Goal: Communication & Community: Answer question/provide support

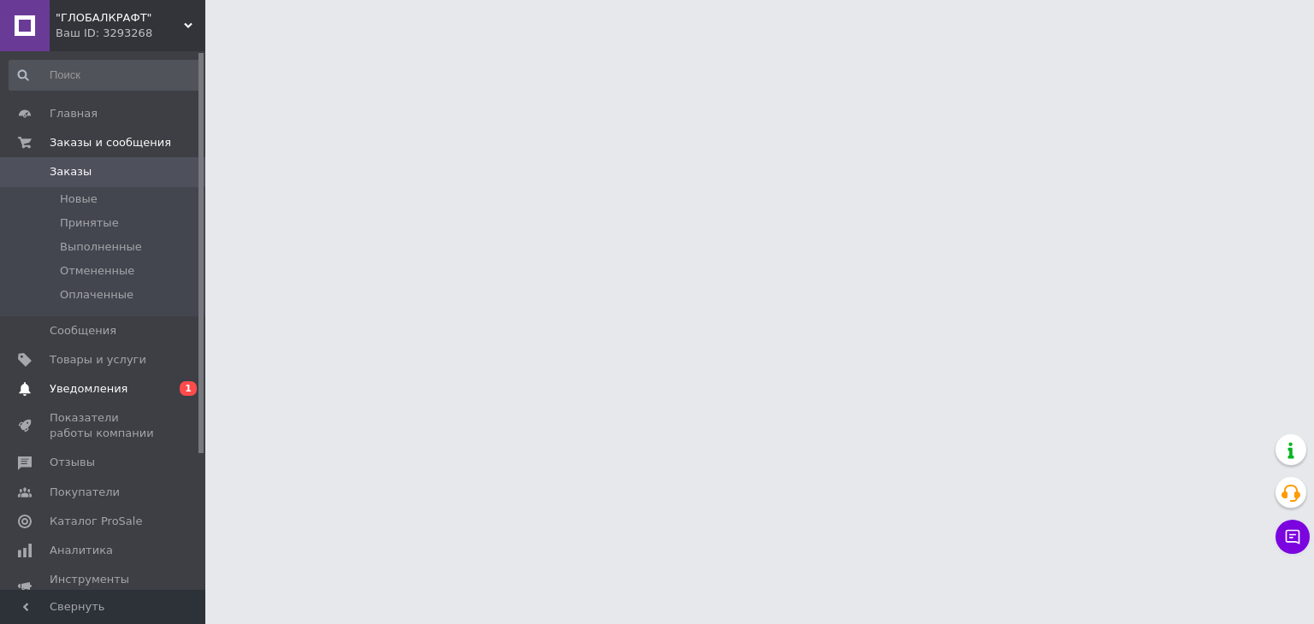
click at [120, 385] on span "Уведомления" at bounding box center [104, 389] width 109 height 15
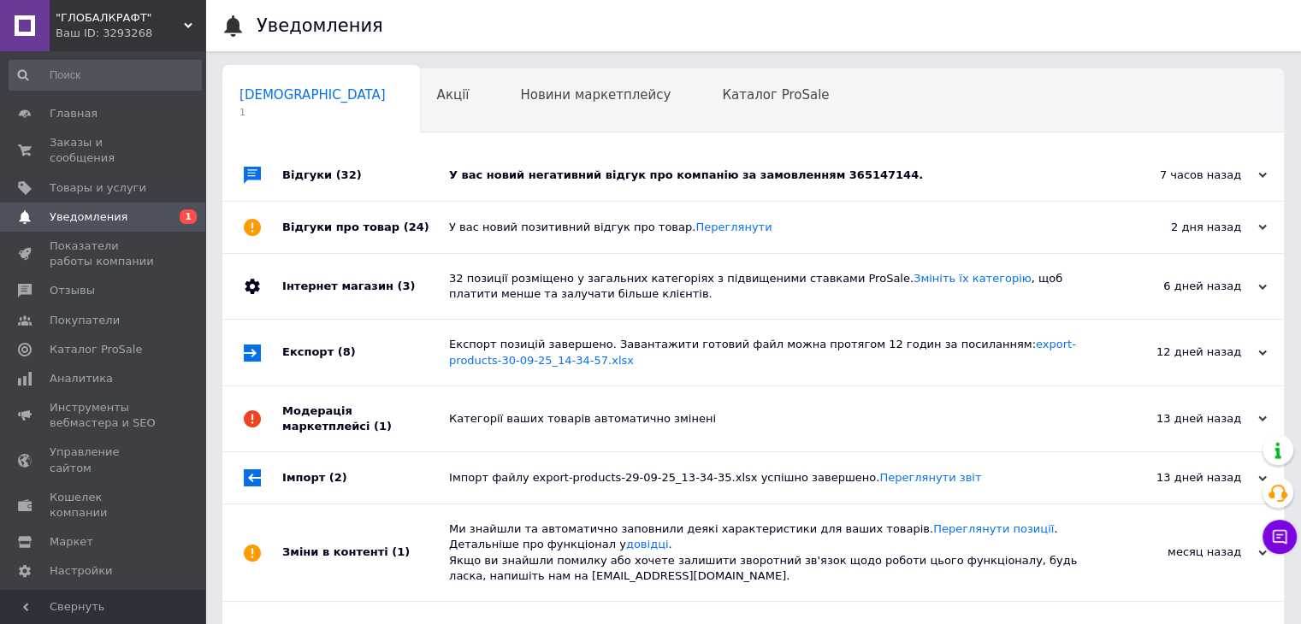
click at [554, 169] on div "У вас новий негативний відгук про компанію за замовленням 365147144." at bounding box center [772, 175] width 647 height 15
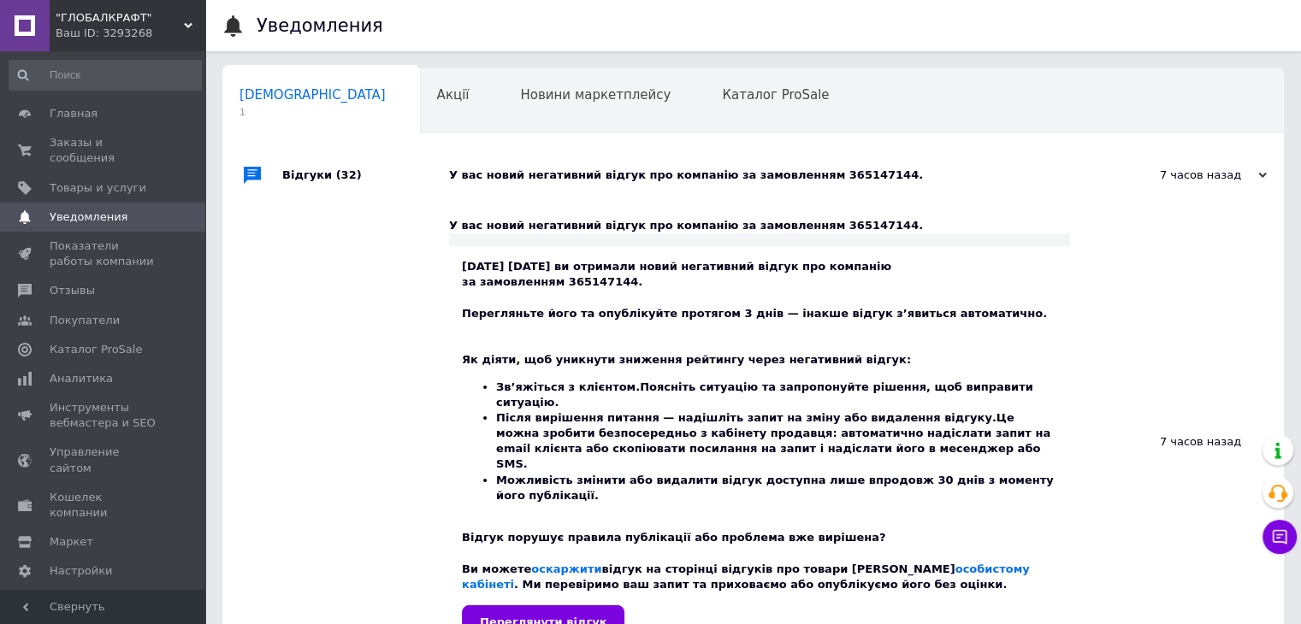
click at [554, 171] on div "У вас новий негативний відгук про компанію за замовленням 365147144." at bounding box center [772, 175] width 647 height 15
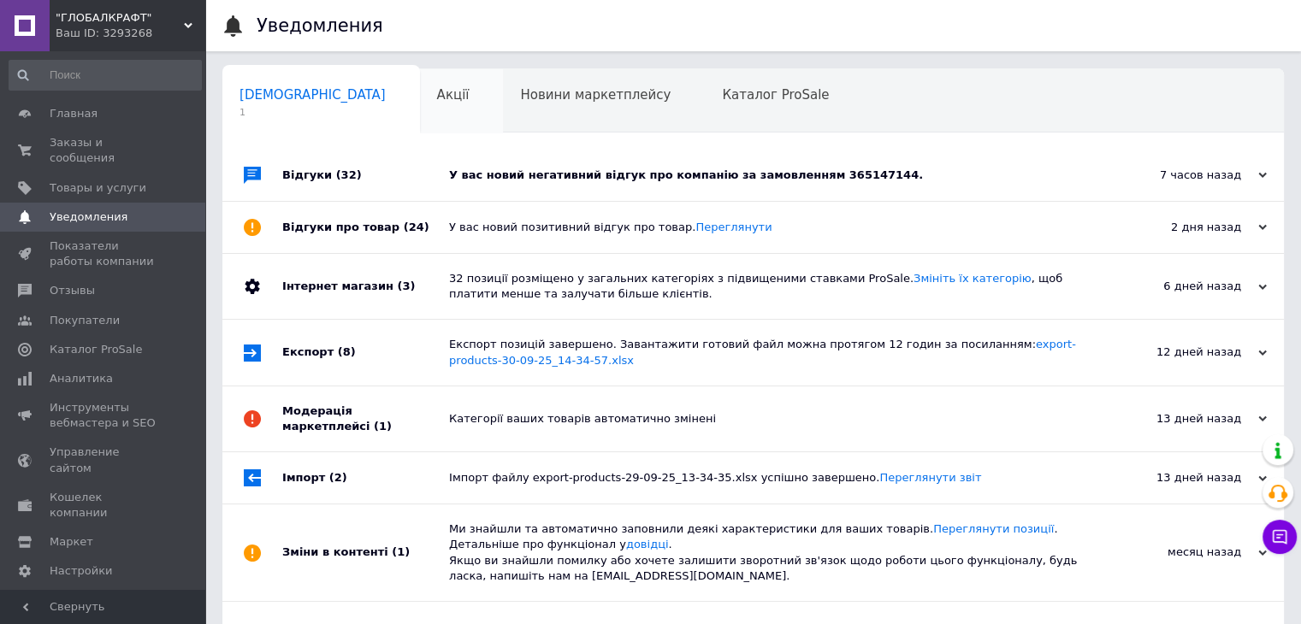
click at [420, 107] on div "Акції 0" at bounding box center [462, 101] width 84 height 65
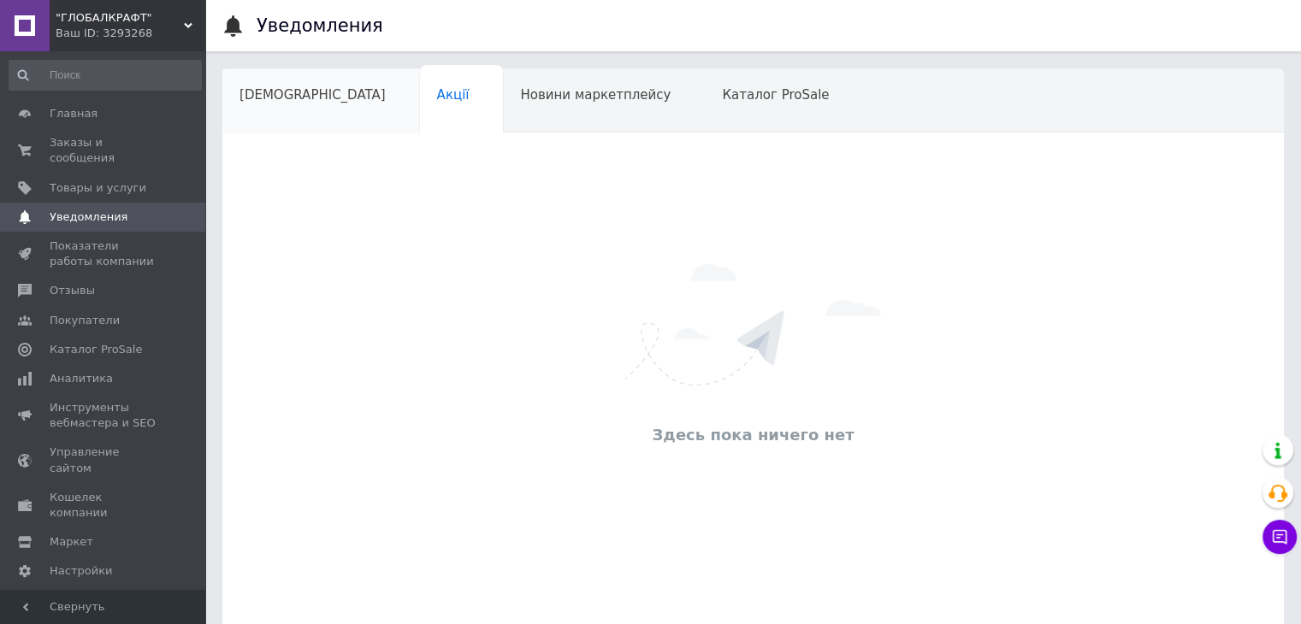
click at [330, 107] on div "[DEMOGRAPHIC_DATA]" at bounding box center [321, 101] width 198 height 65
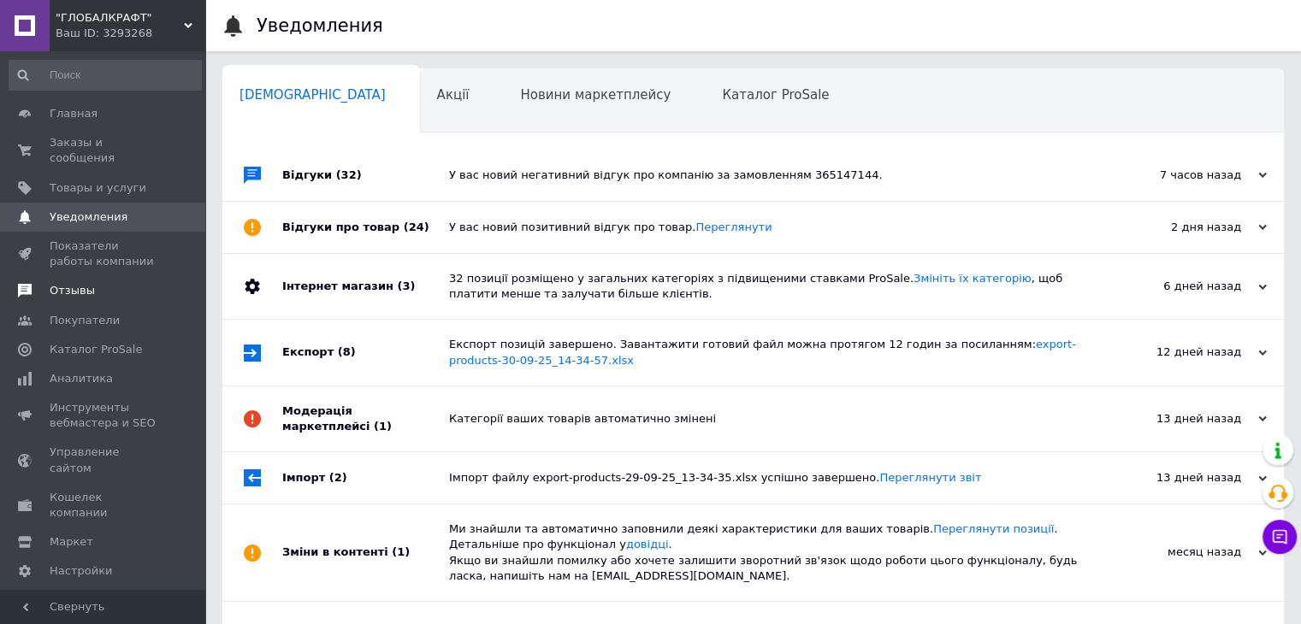
click at [137, 276] on link "Отзывы" at bounding box center [105, 290] width 210 height 29
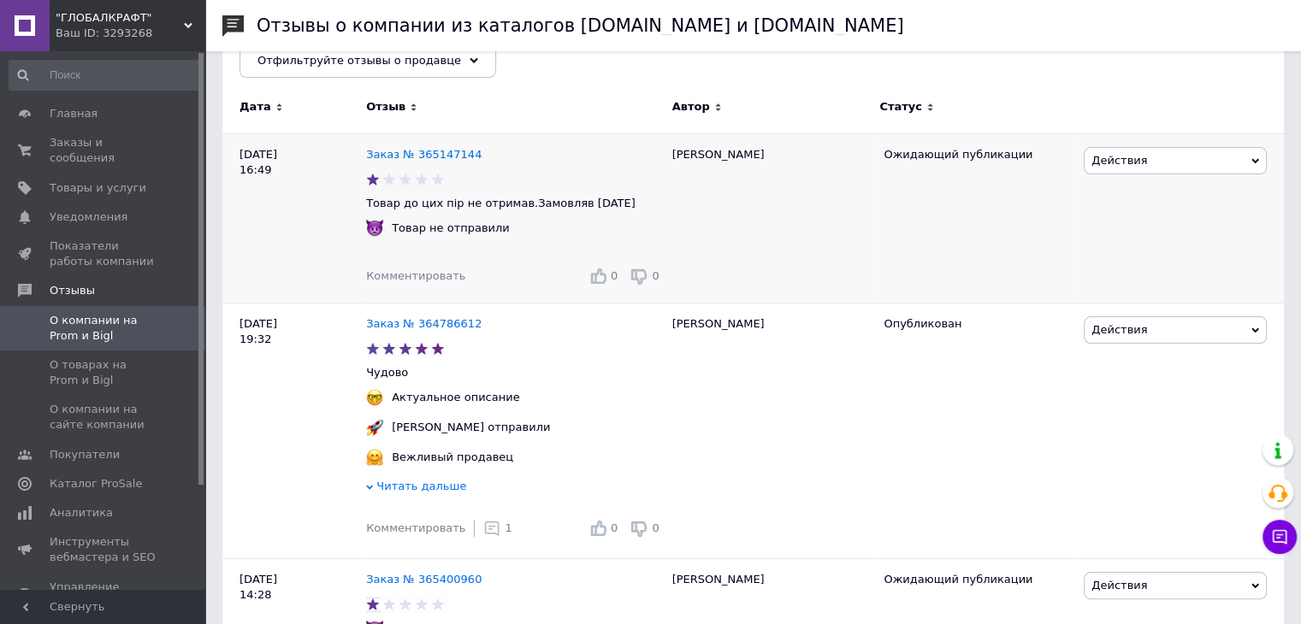
scroll to position [257, 0]
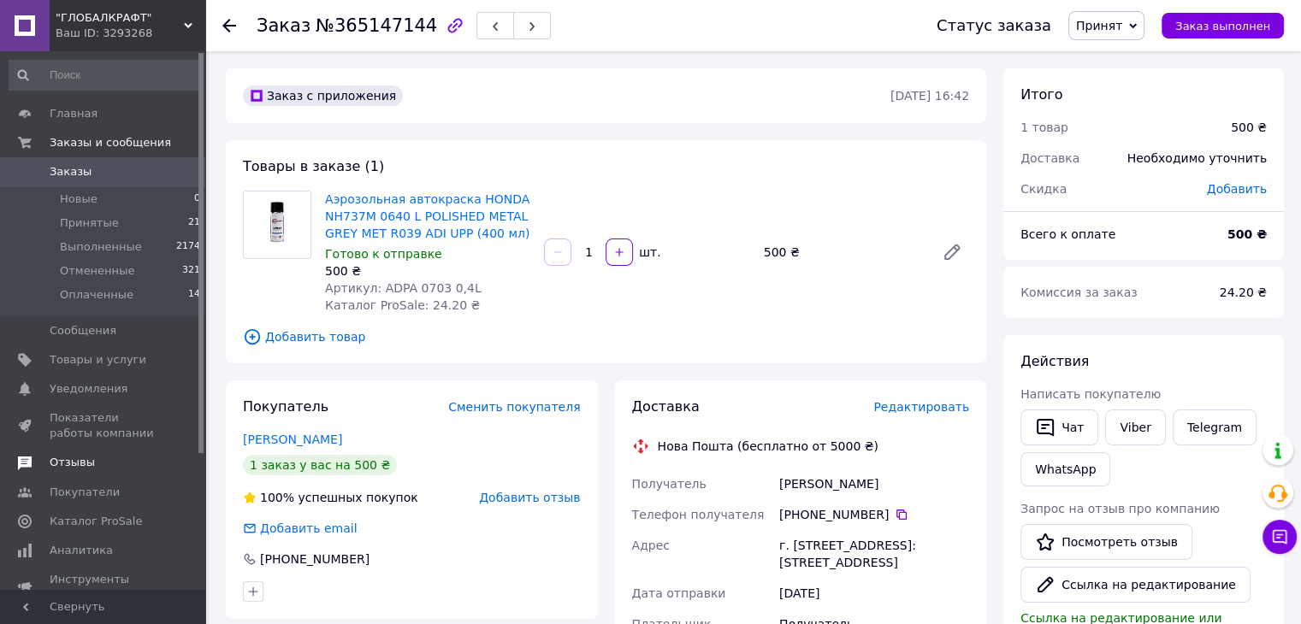
click at [82, 471] on link "Отзывы" at bounding box center [105, 462] width 210 height 29
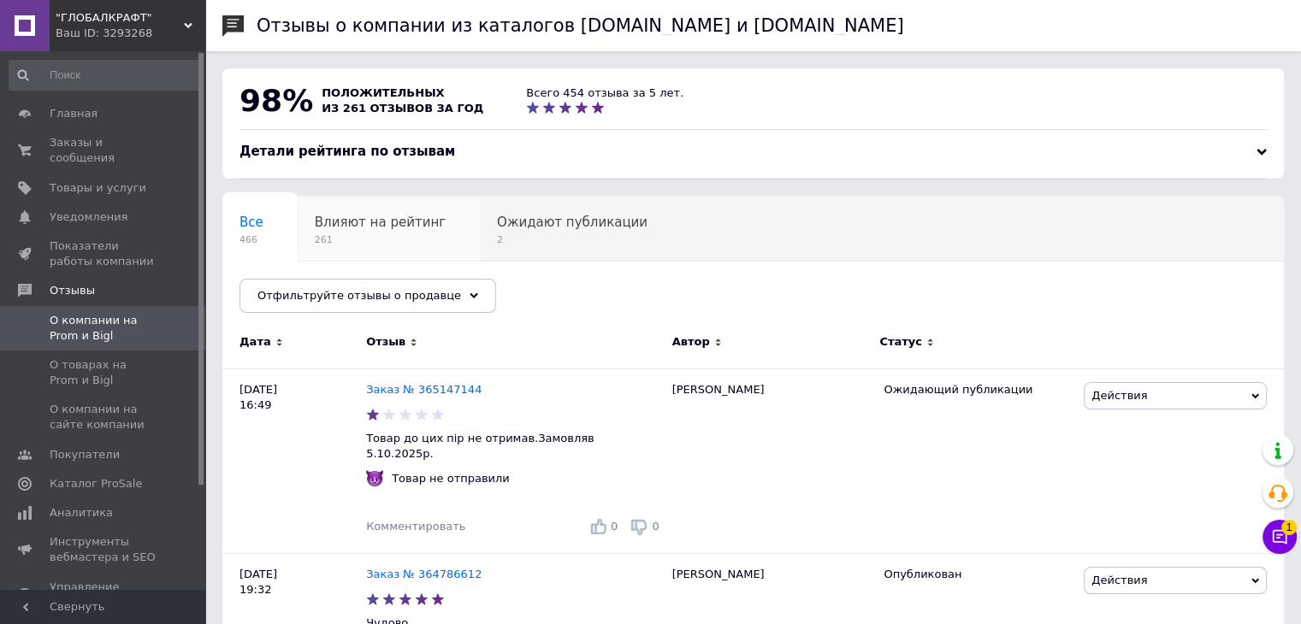
click at [389, 240] on span "261" at bounding box center [380, 240] width 131 height 13
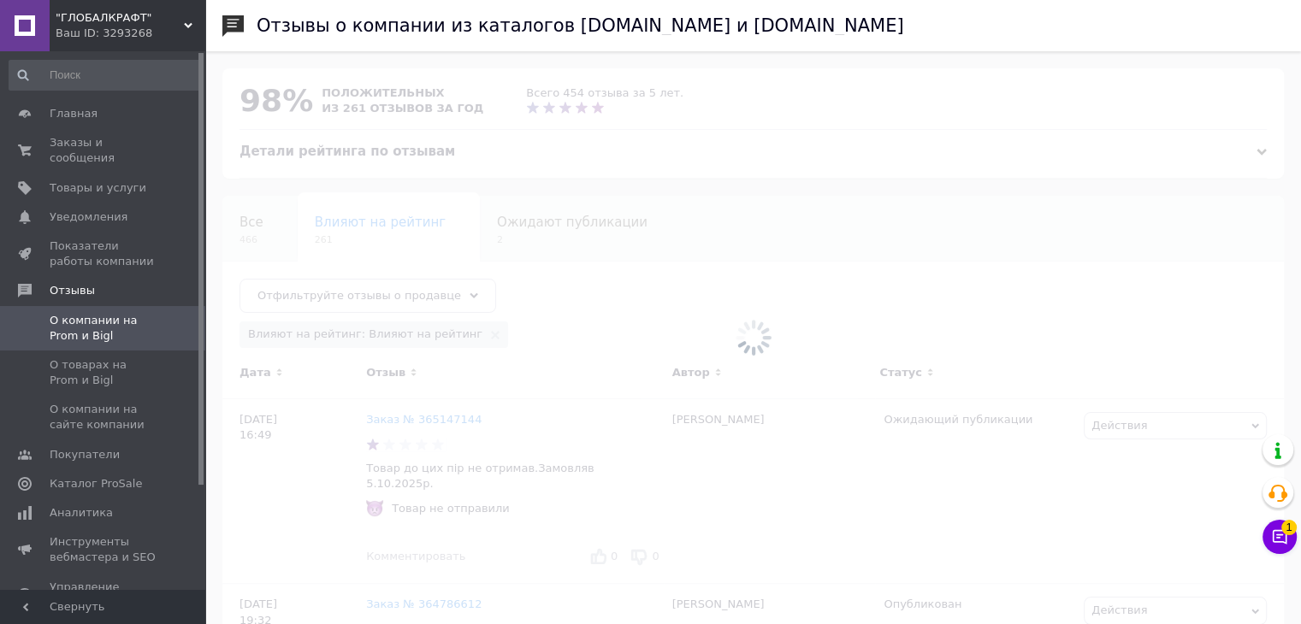
click at [517, 237] on div at bounding box center [753, 337] width 1096 height 573
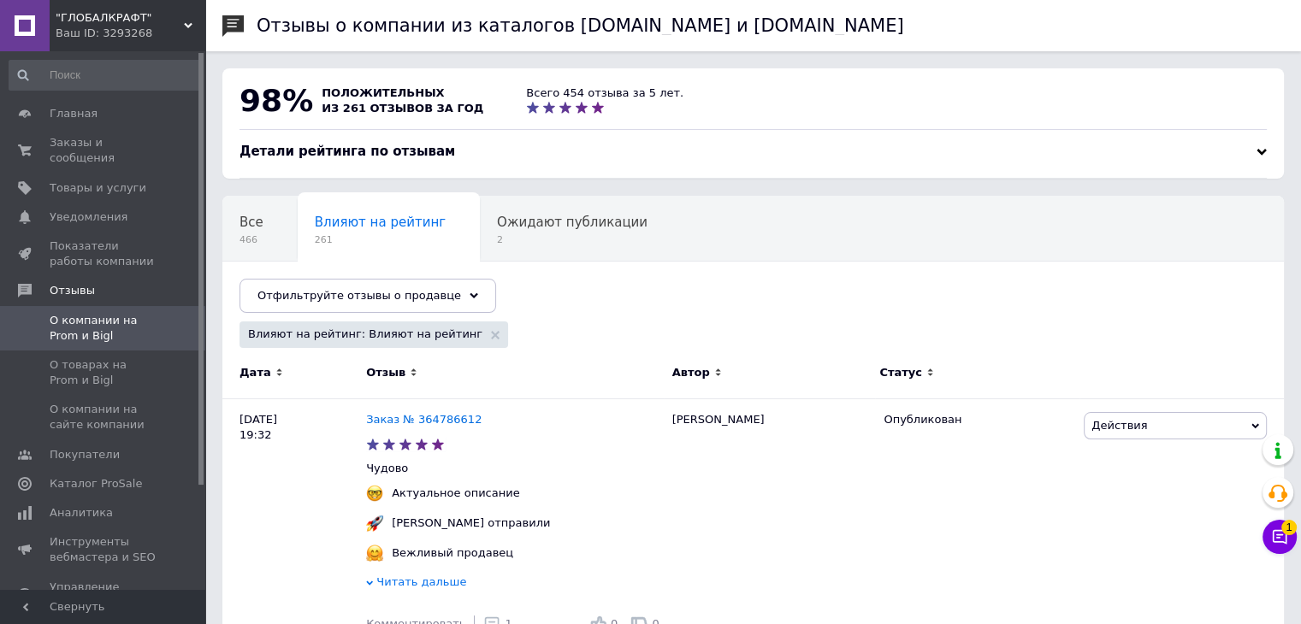
click at [517, 237] on span "2" at bounding box center [572, 240] width 151 height 13
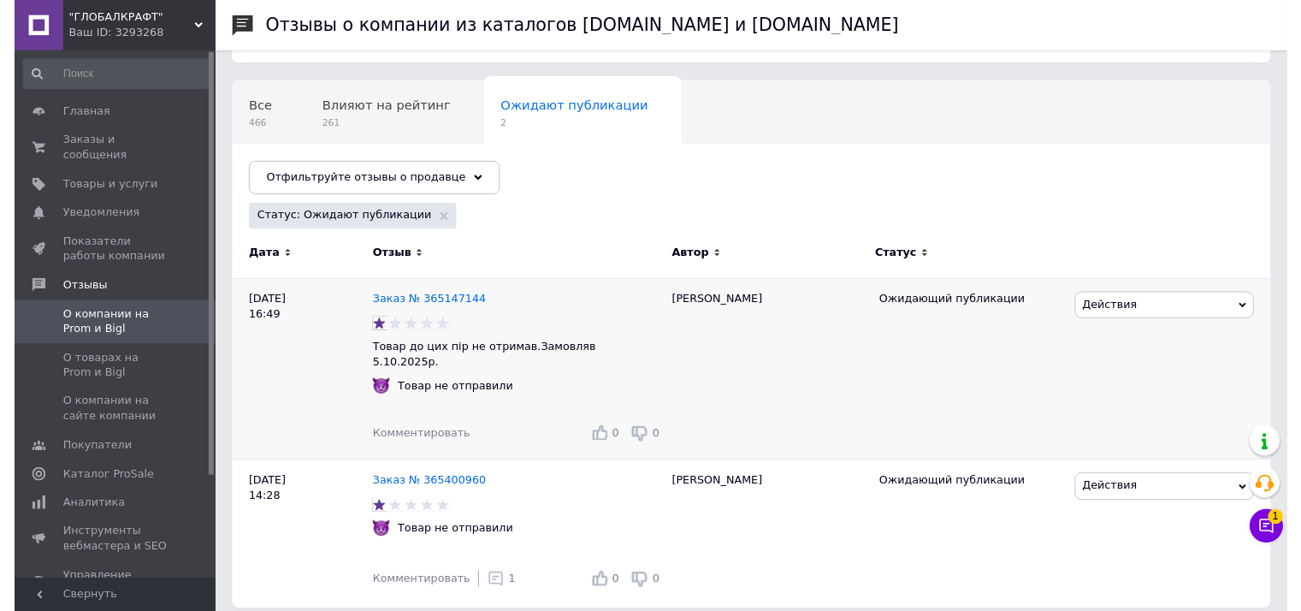
scroll to position [115, 0]
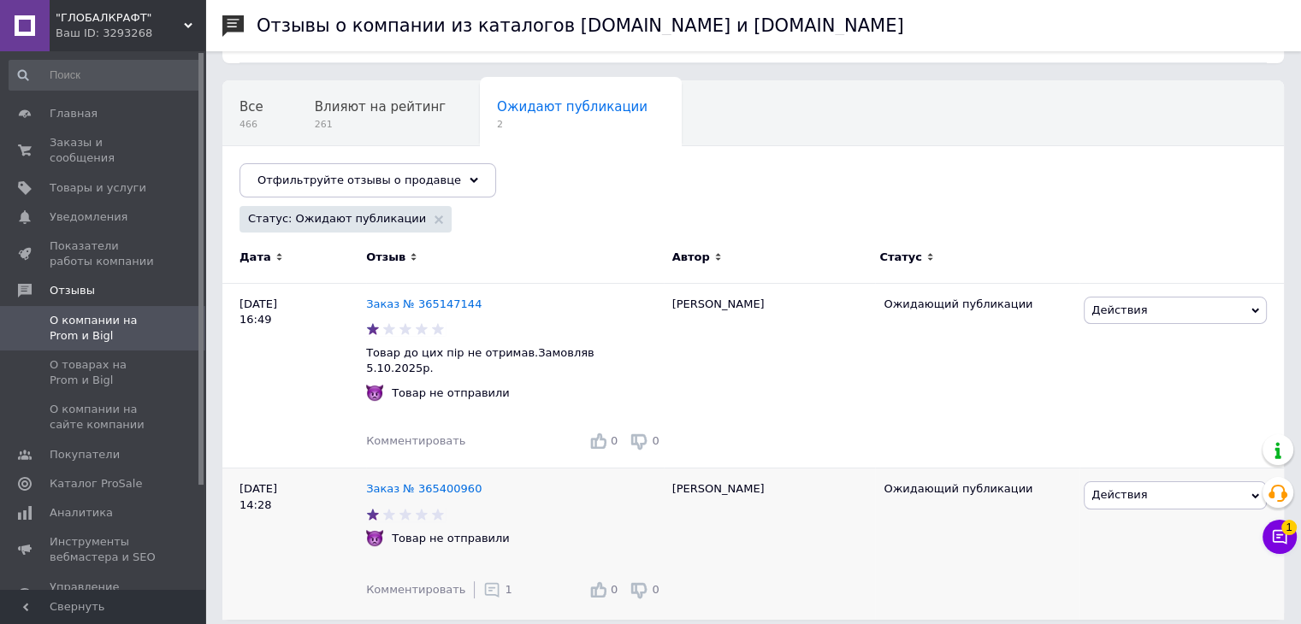
click at [483, 582] on icon at bounding box center [491, 590] width 17 height 17
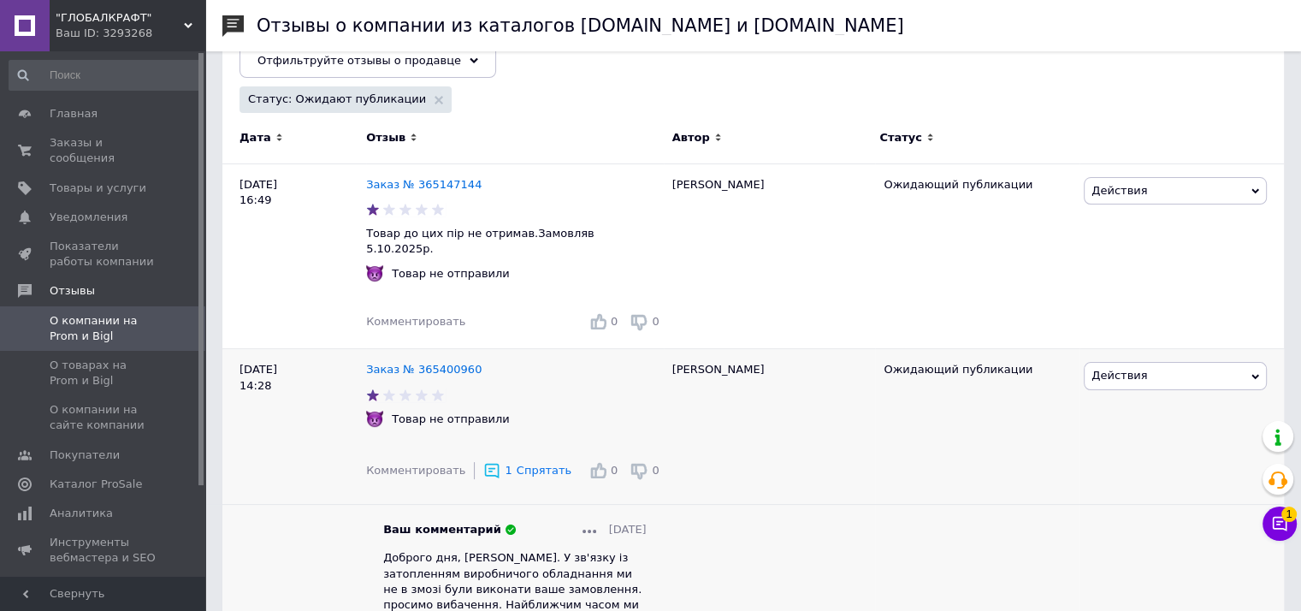
scroll to position [303, 0]
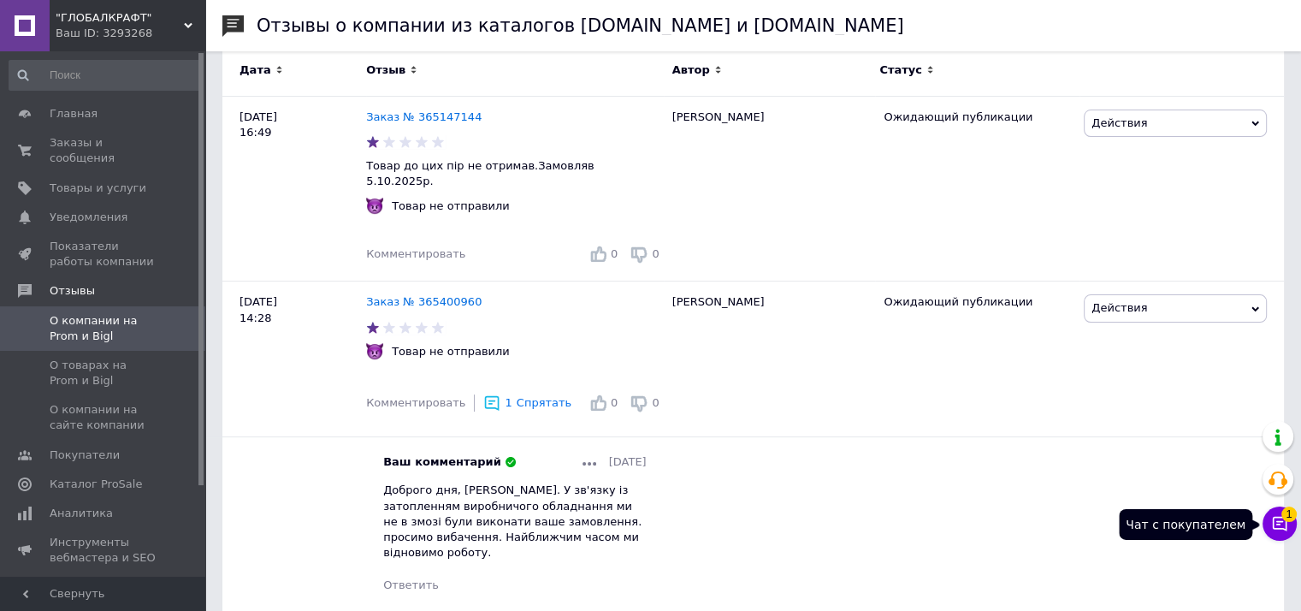
click at [1274, 513] on button "Чат с покупателем 1" at bounding box center [1280, 523] width 34 height 34
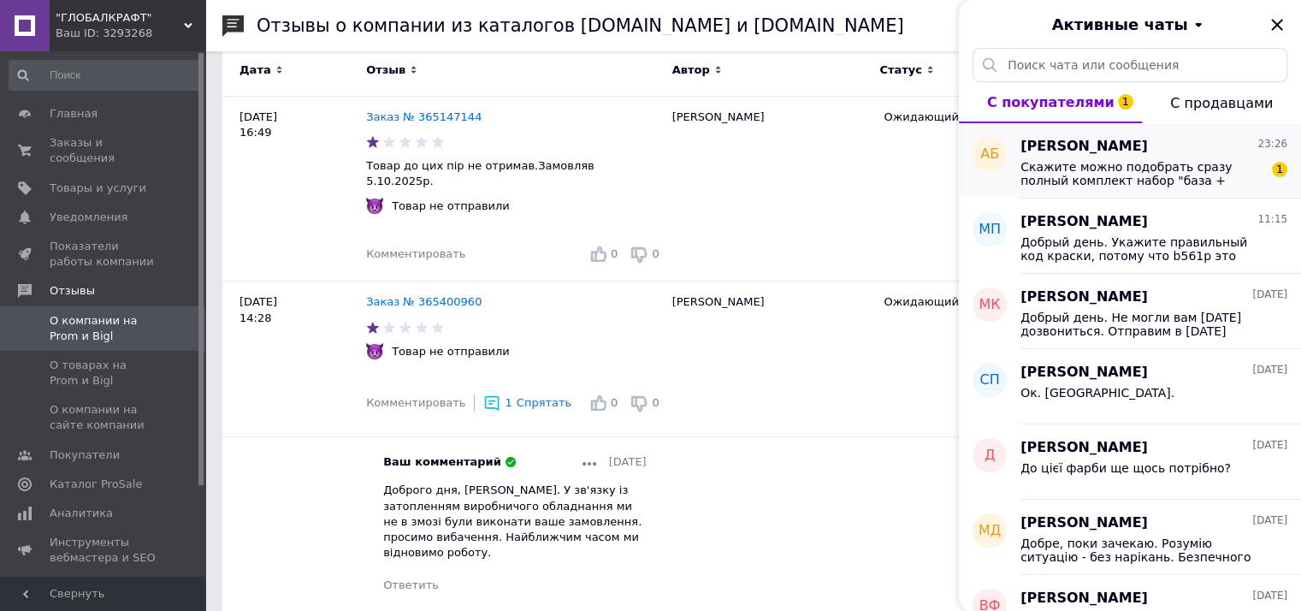
click at [1122, 186] on div "Андрій Бардаков 23:26 Скажите можно подобрать сразу полный комплект набор "база…" at bounding box center [1160, 160] width 281 height 75
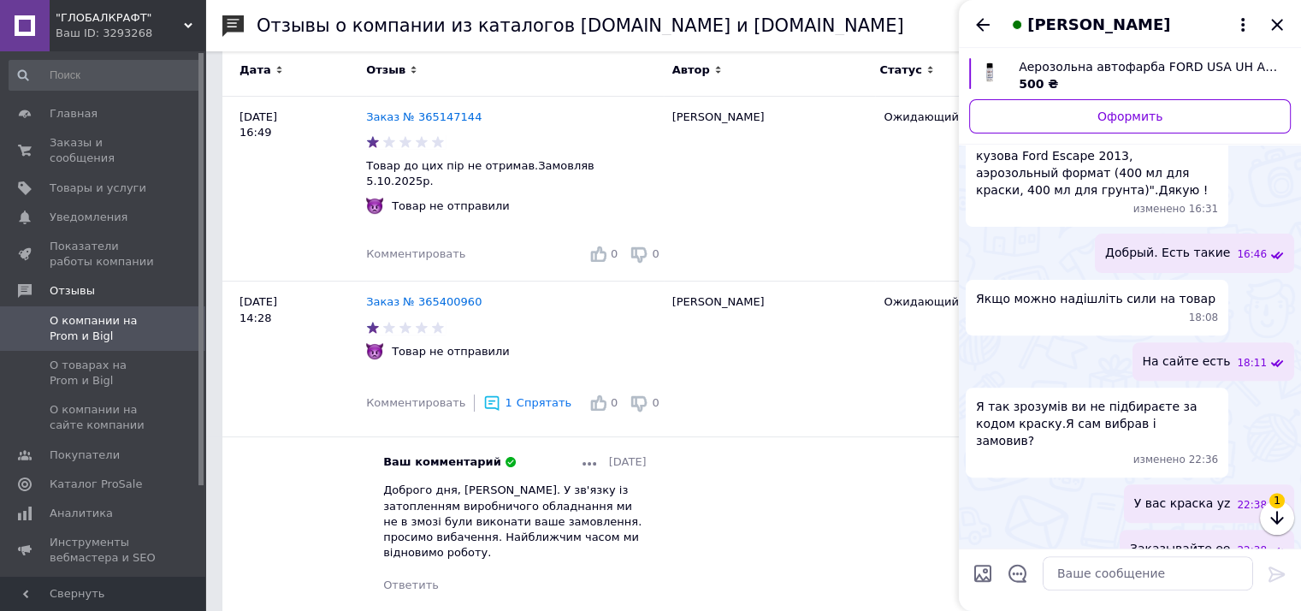
scroll to position [900, 0]
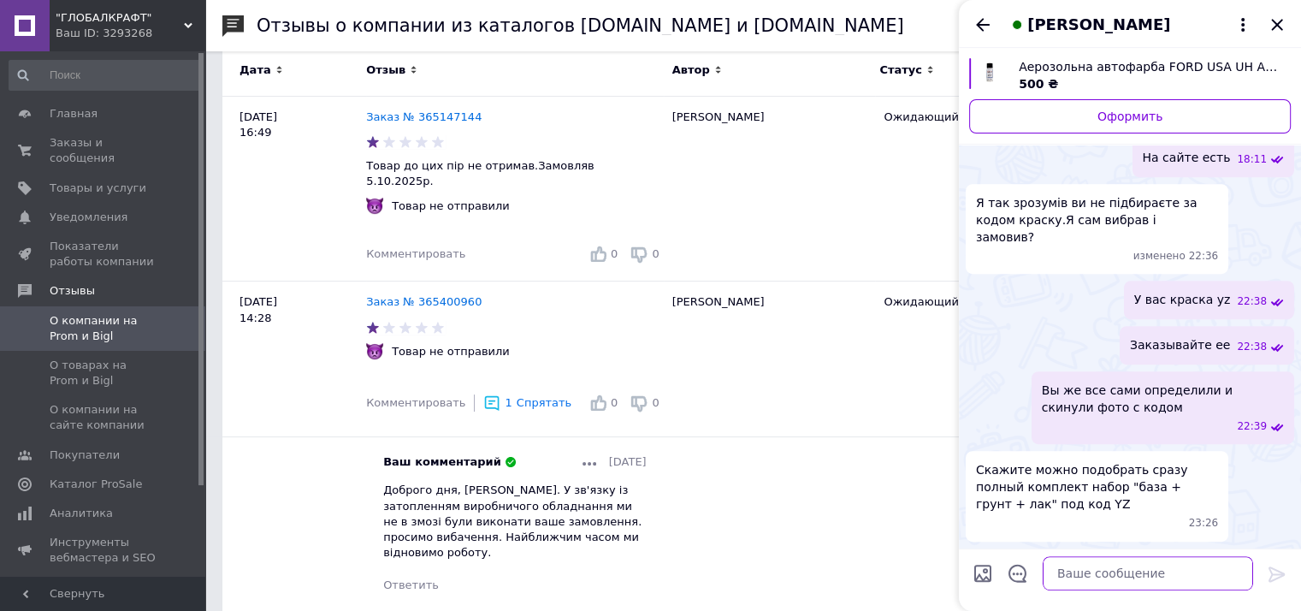
click at [1067, 583] on textarea at bounding box center [1148, 573] width 210 height 34
click at [1086, 585] on textarea at bounding box center [1148, 573] width 210 height 34
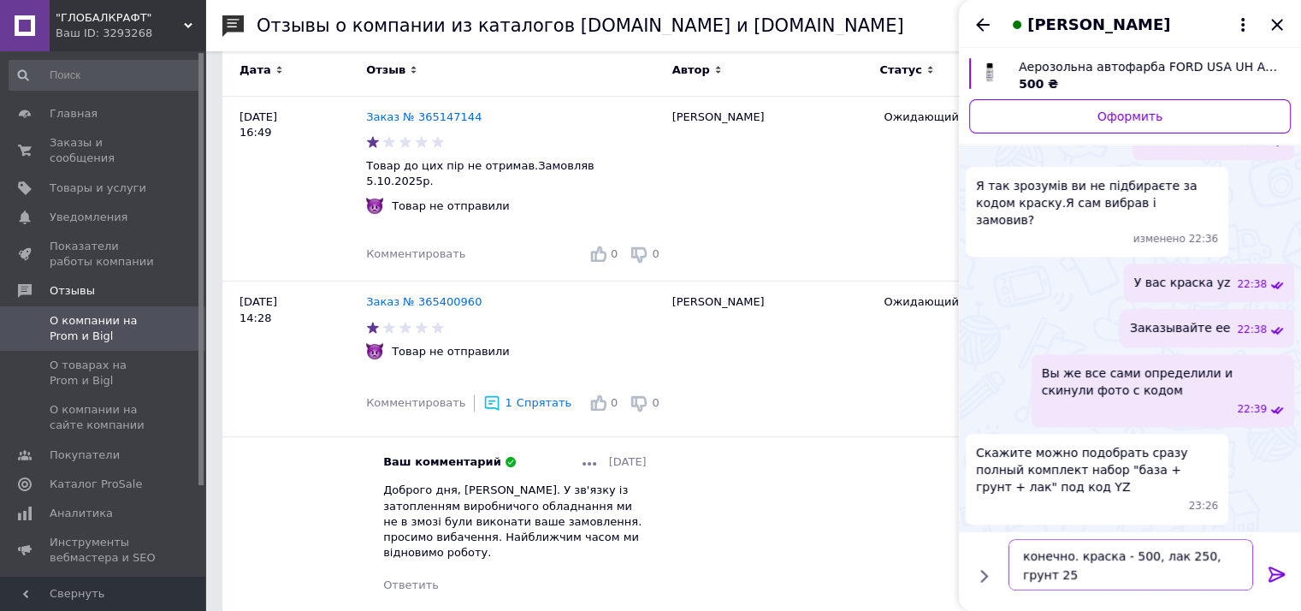
type textarea "конечно. краска - 500, лак 250, грунт 250"
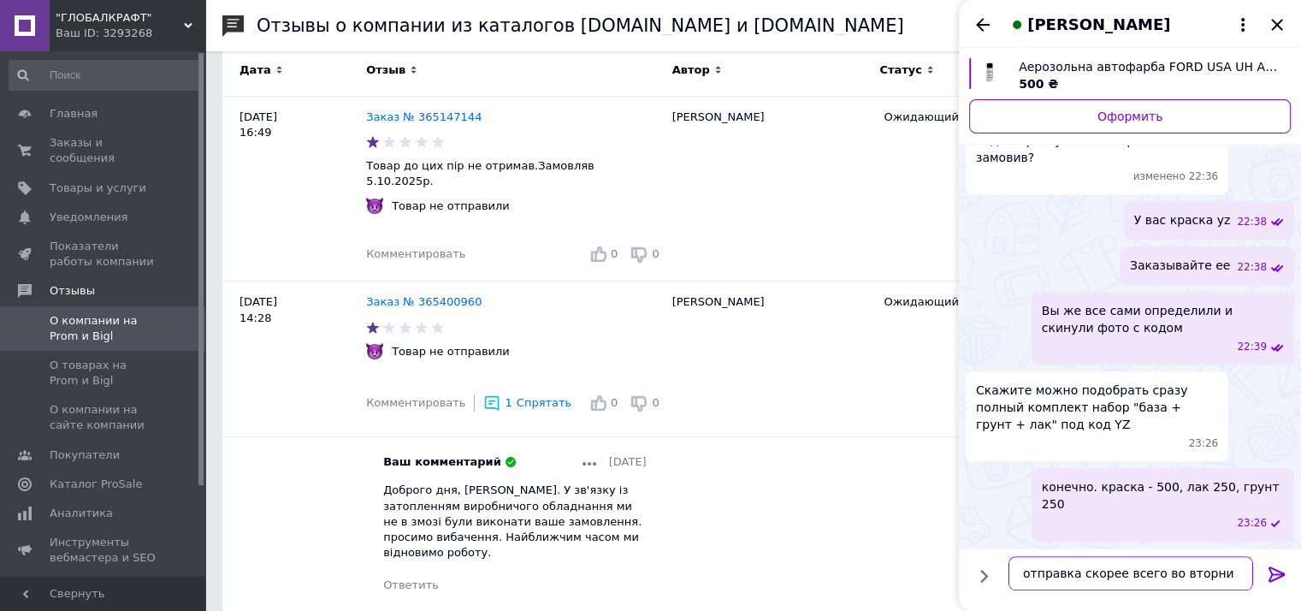
type textarea "отправка скорее всего во вторник"
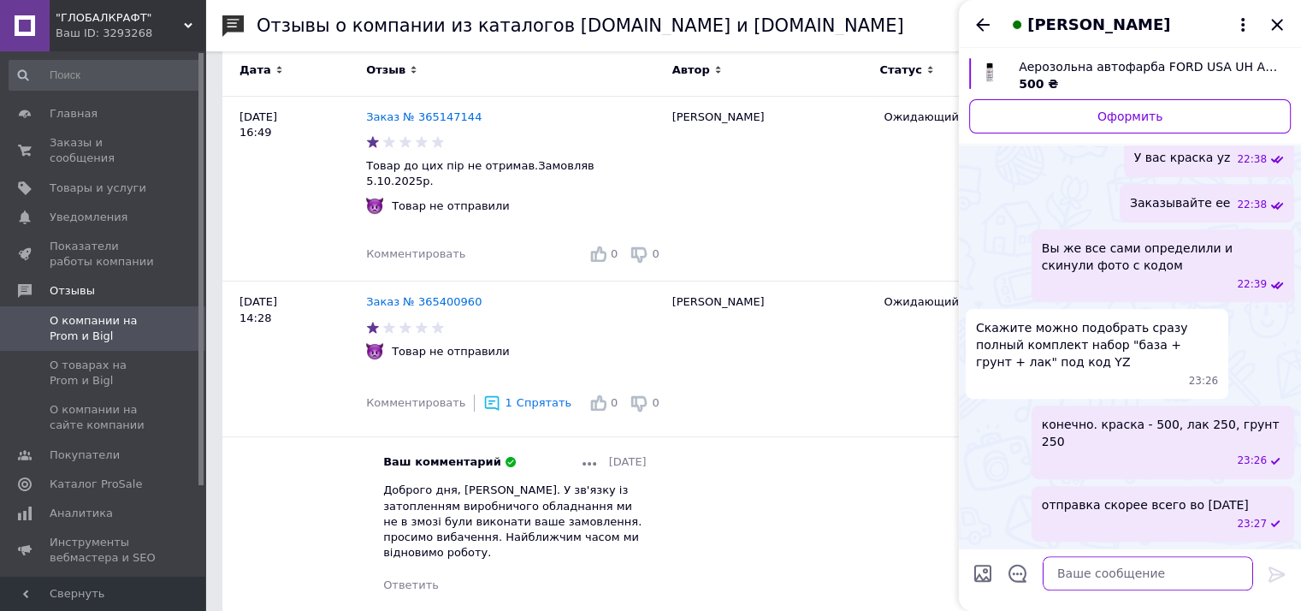
scroll to position [977, 0]
click at [1276, 32] on icon "Закрыть" at bounding box center [1277, 25] width 21 height 21
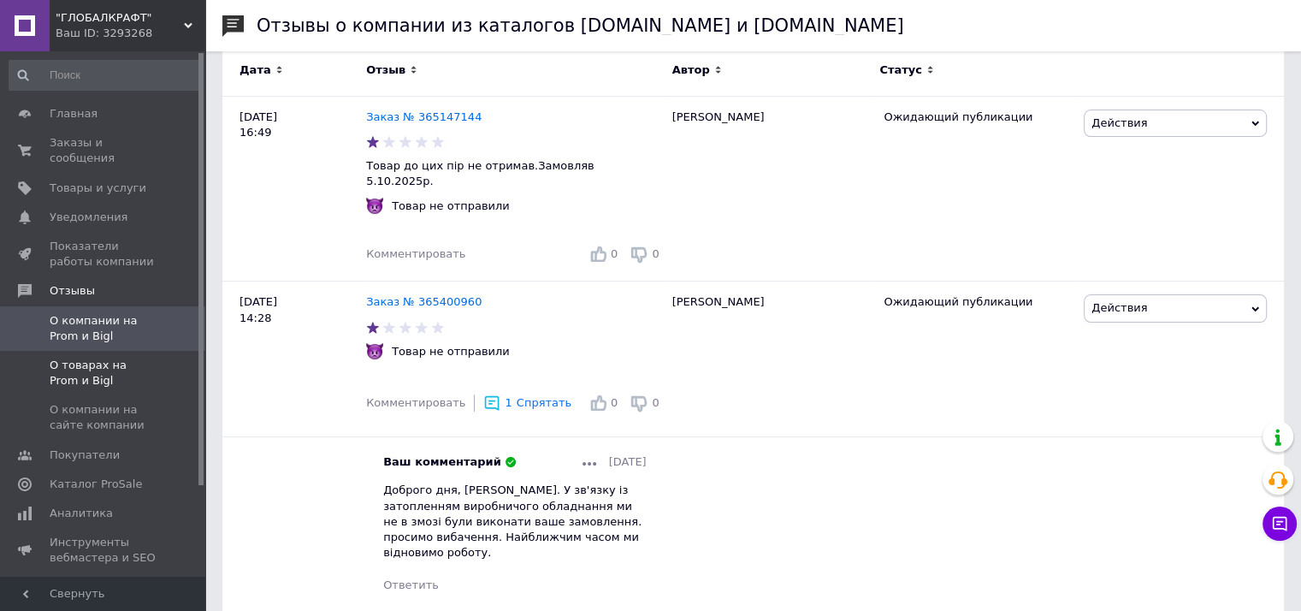
click at [132, 361] on span "О товарах на Prom и Bigl" at bounding box center [104, 373] width 109 height 31
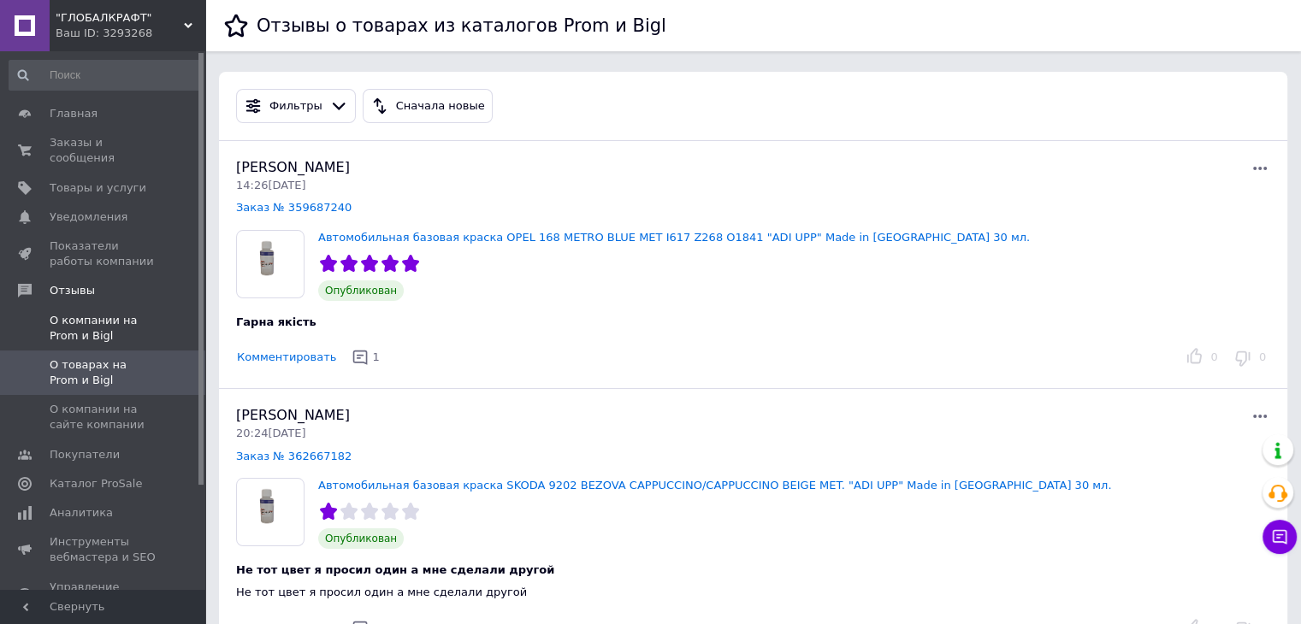
click at [156, 313] on span "О компании на Prom и Bigl" at bounding box center [104, 328] width 109 height 31
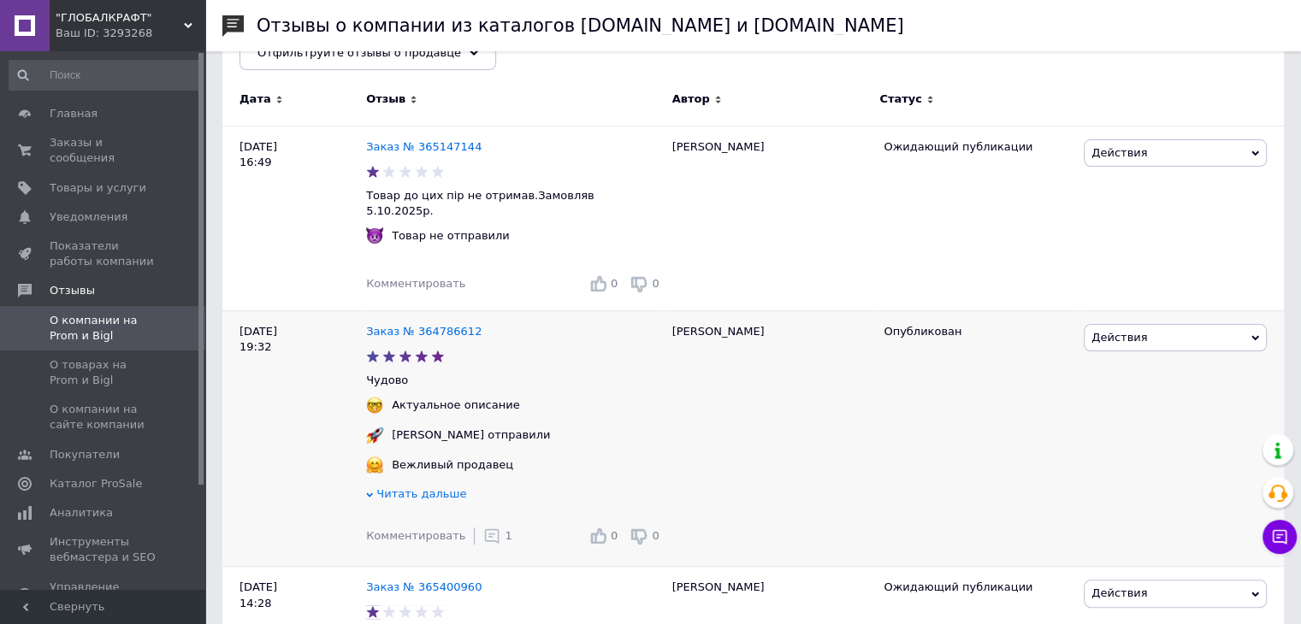
scroll to position [513, 0]
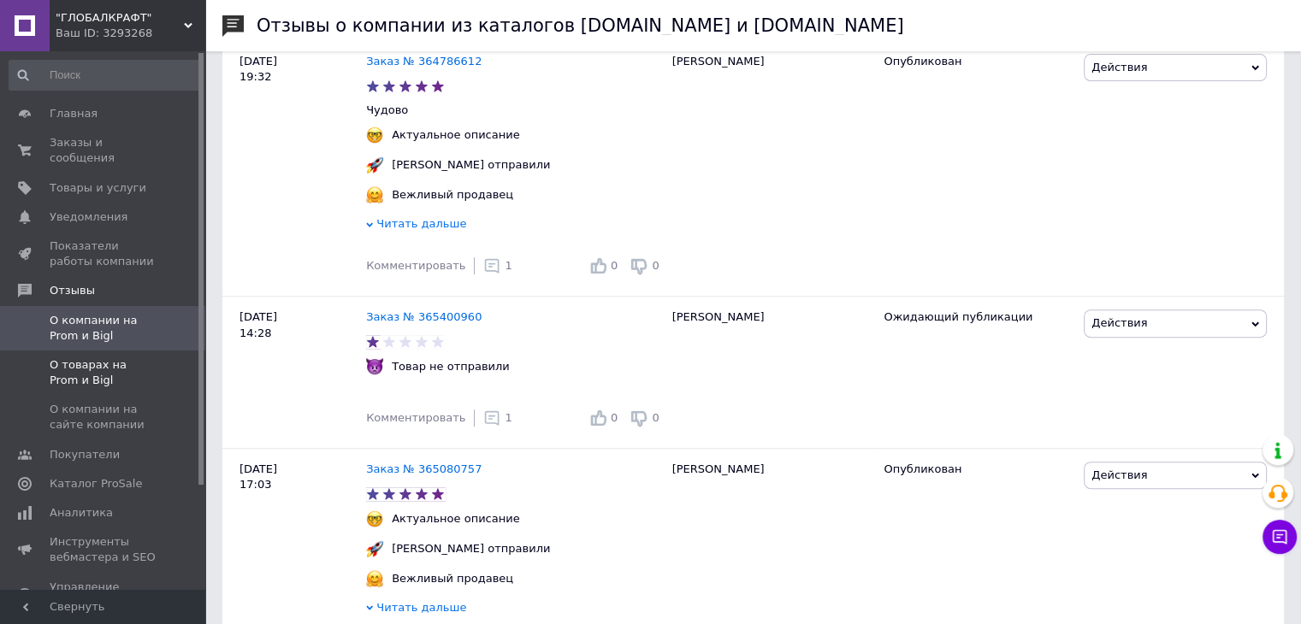
click at [139, 358] on span "О товарах на Prom и Bigl" at bounding box center [104, 373] width 109 height 31
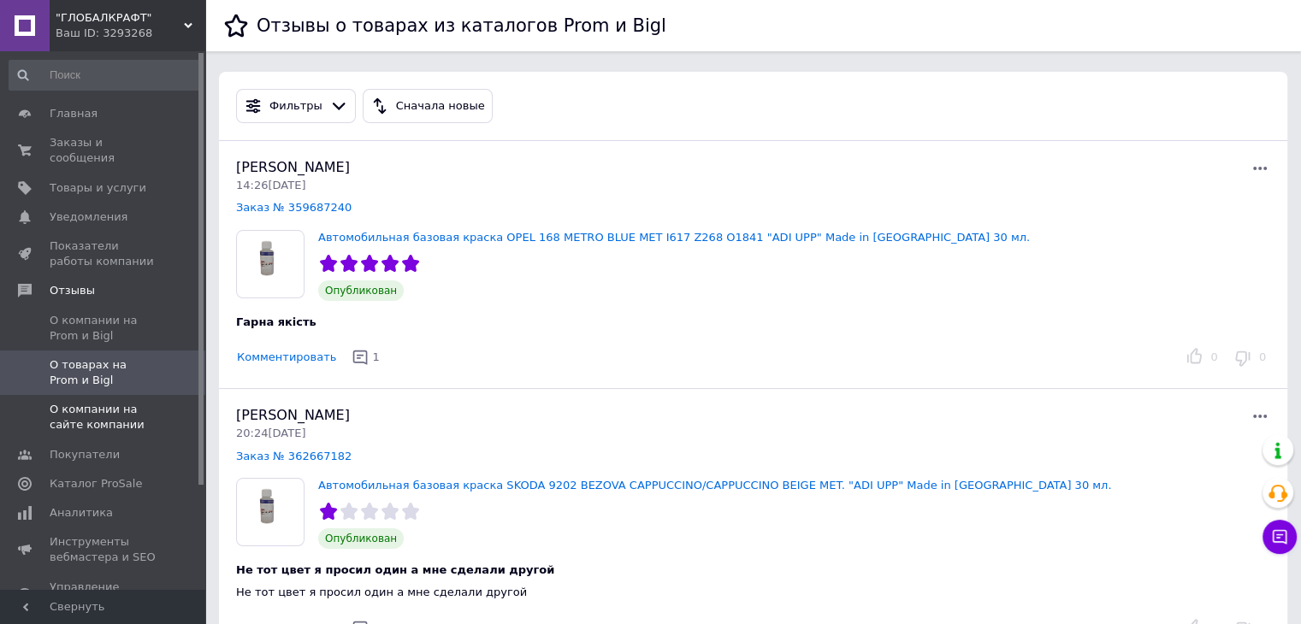
click at [130, 402] on span "О компании на сайте компании" at bounding box center [104, 417] width 109 height 31
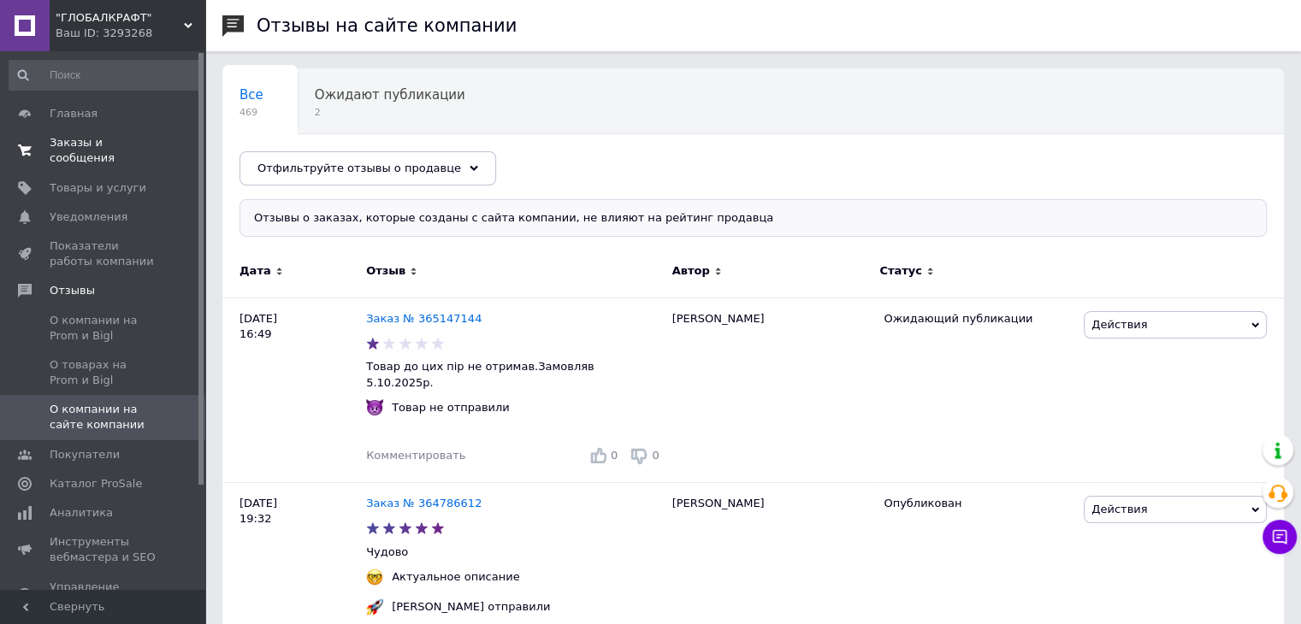
click at [88, 148] on span "Заказы и сообщения" at bounding box center [104, 150] width 109 height 31
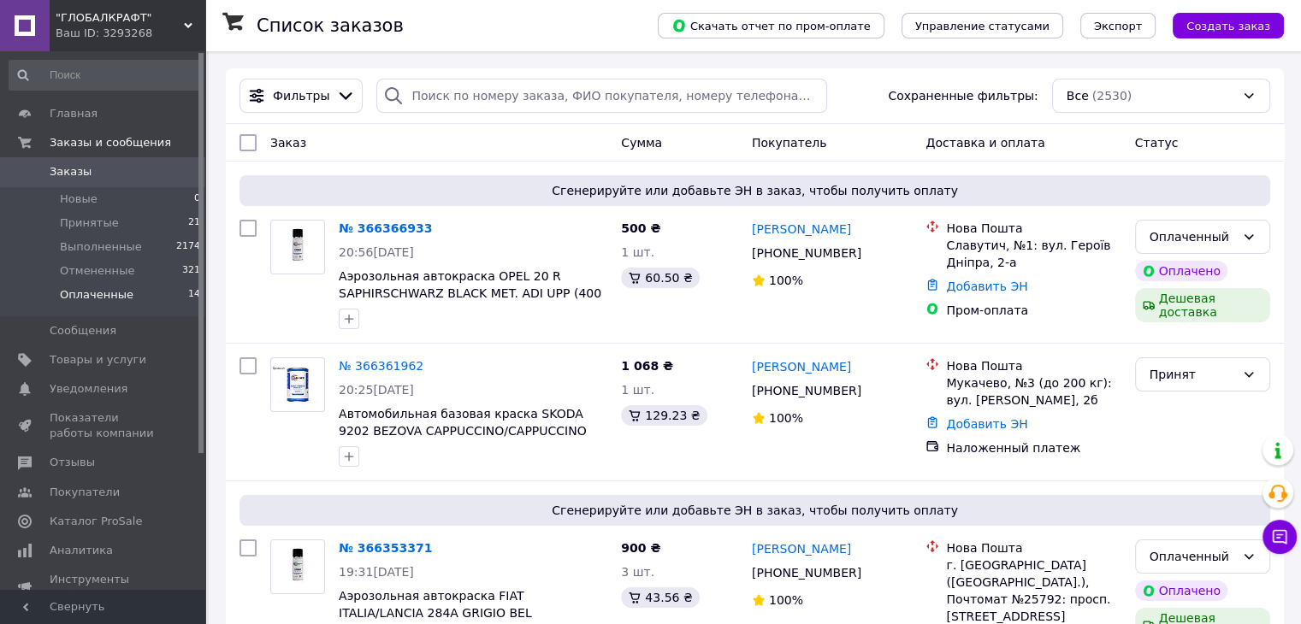
click at [98, 295] on span "Оплаченные" at bounding box center [97, 294] width 74 height 15
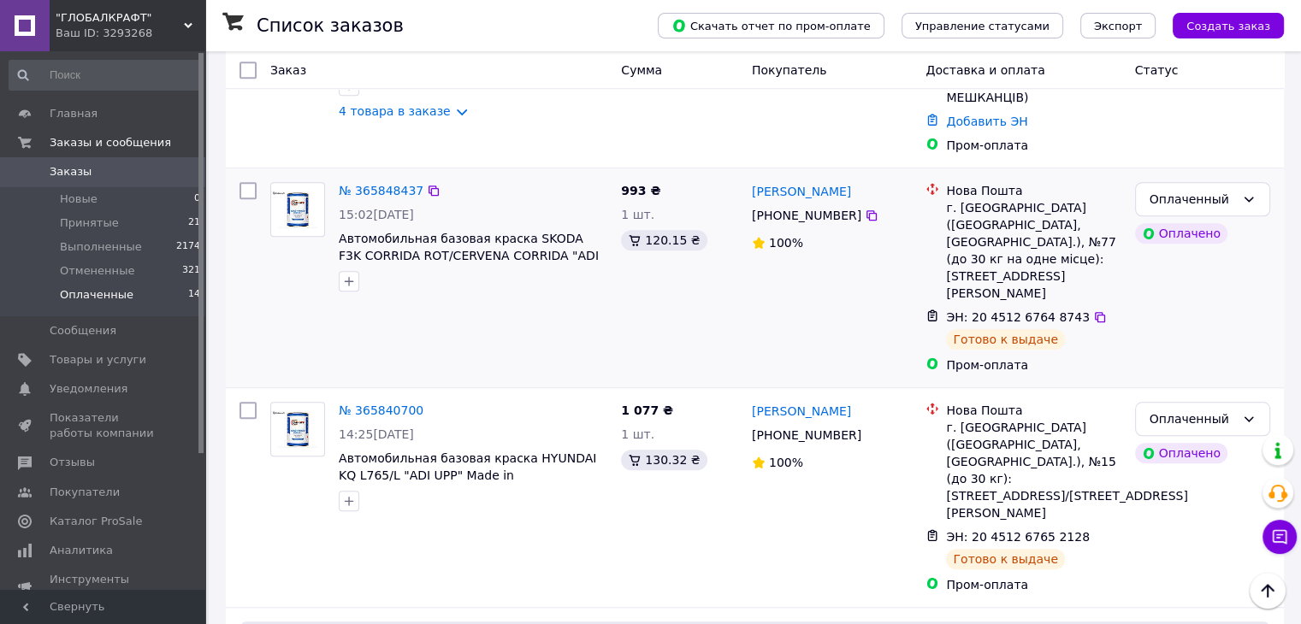
scroll to position [1796, 0]
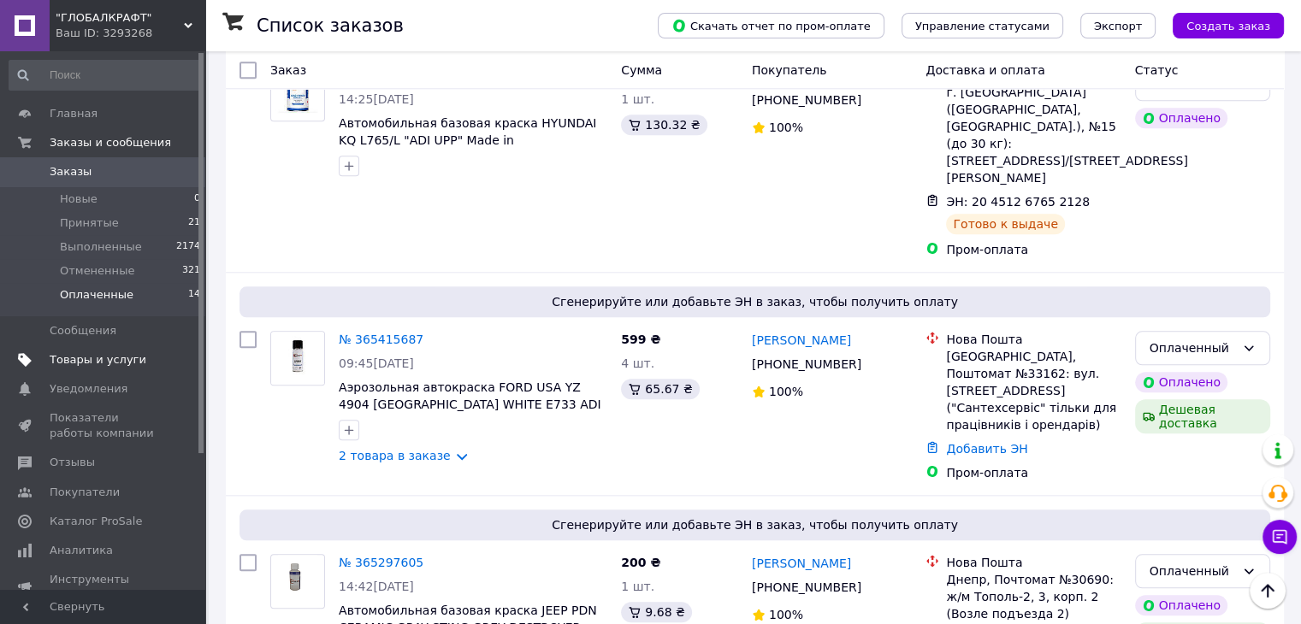
click at [85, 359] on span "Товары и услуги" at bounding box center [98, 359] width 97 height 15
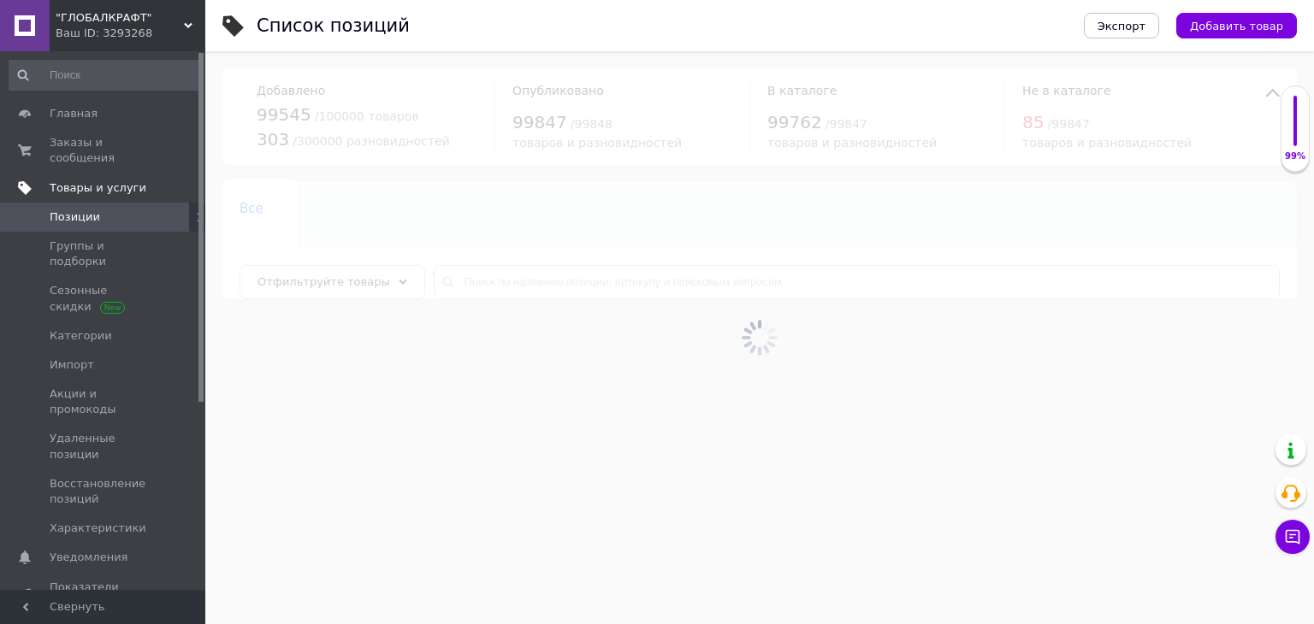
click at [93, 180] on span "Товары и услуги" at bounding box center [98, 187] width 97 height 15
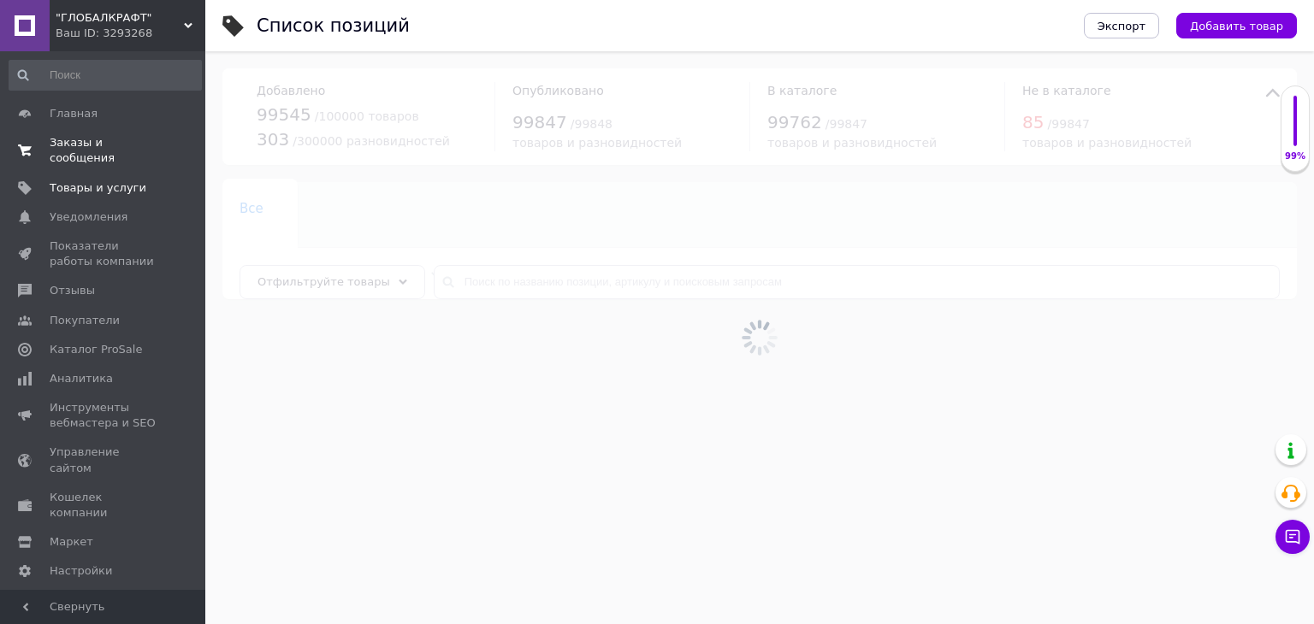
click at [96, 147] on span "Заказы и сообщения" at bounding box center [104, 150] width 109 height 31
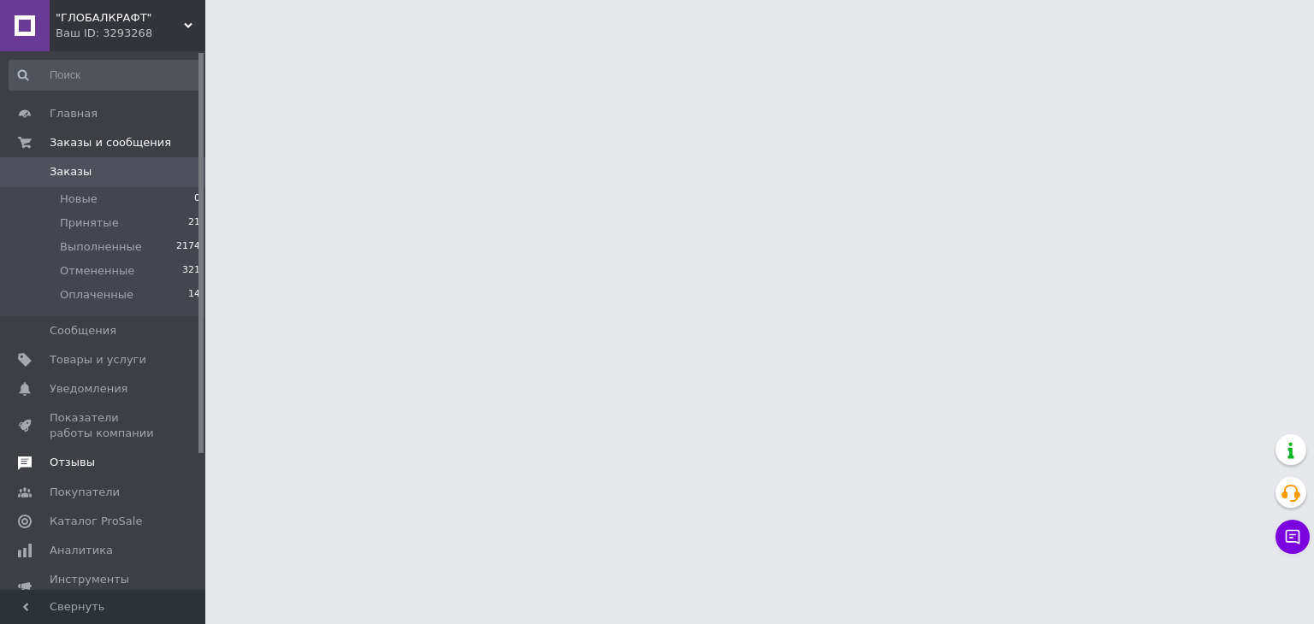
click at [87, 461] on span "Отзывы" at bounding box center [72, 462] width 45 height 15
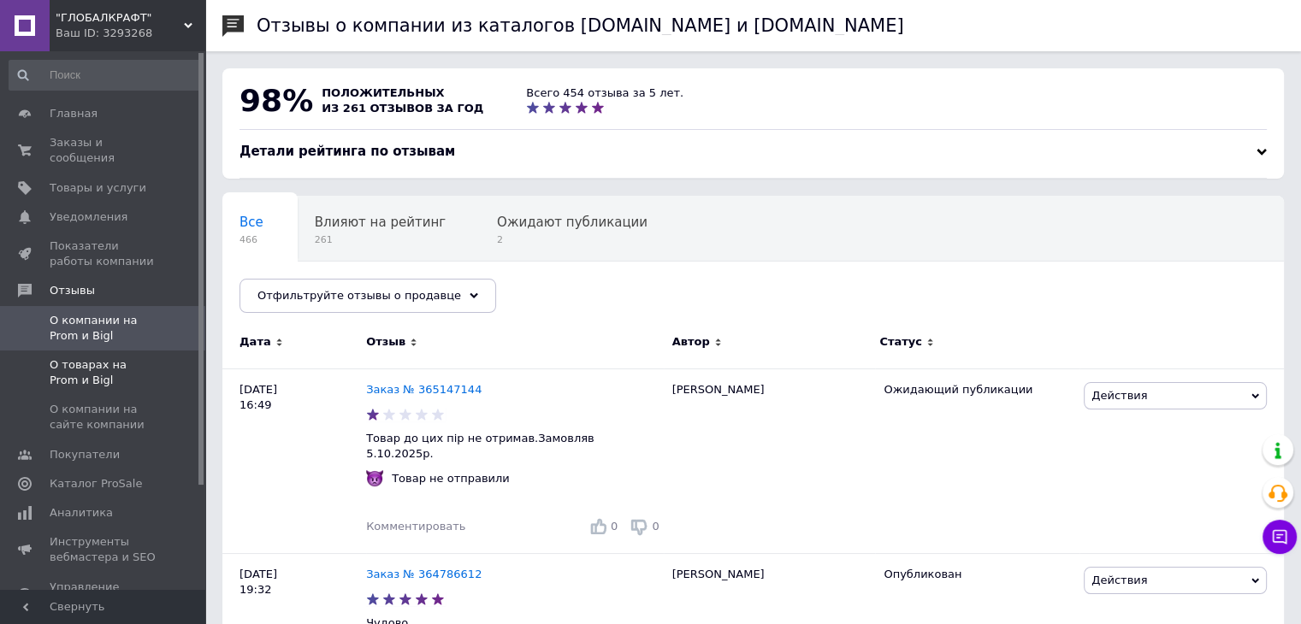
click at [127, 361] on span "О товарах на Prom и Bigl" at bounding box center [104, 373] width 109 height 31
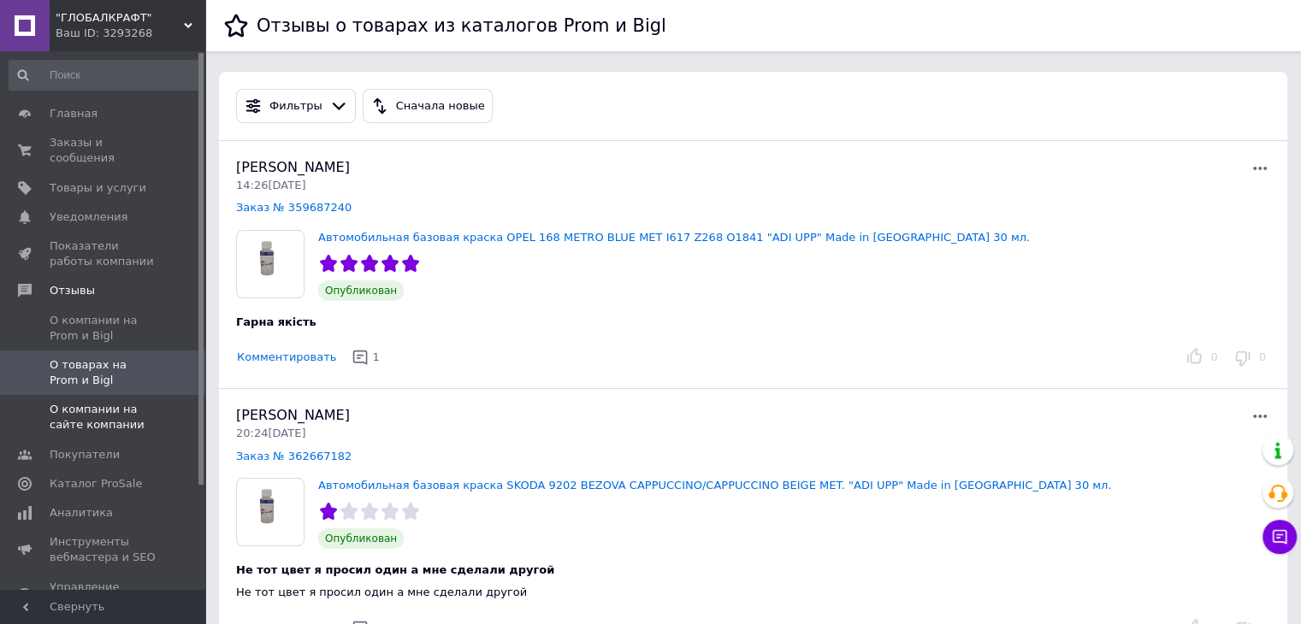
click at [115, 402] on span "О компании на сайте компании" at bounding box center [104, 417] width 109 height 31
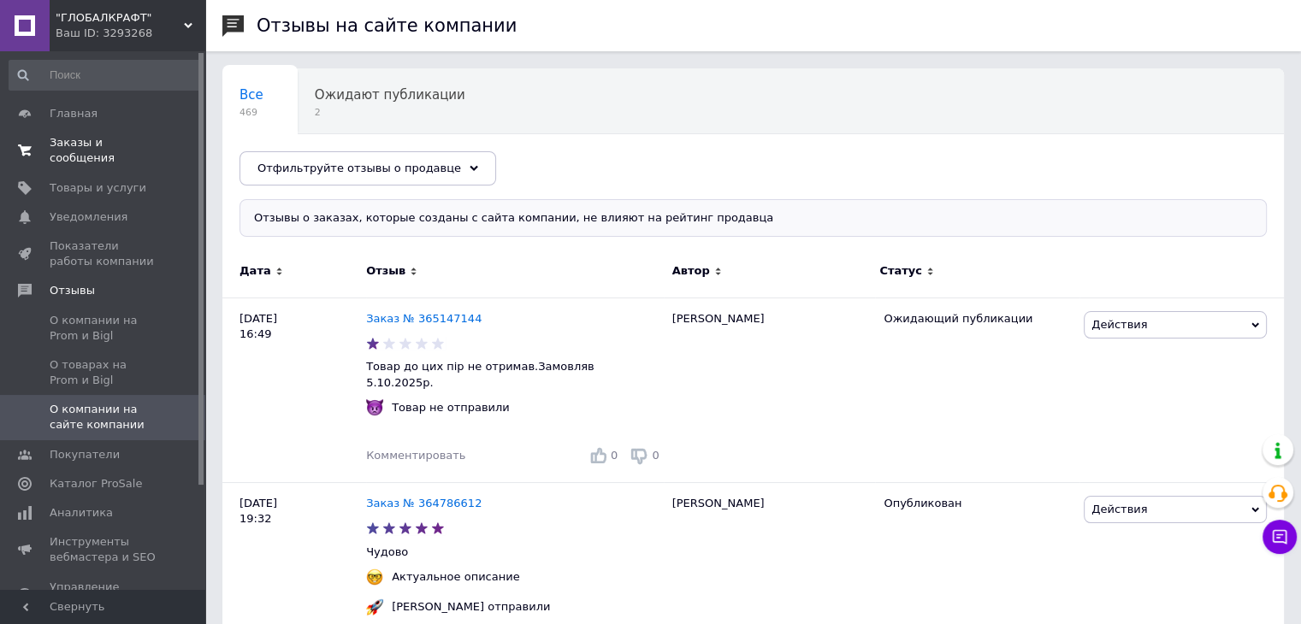
click at [89, 141] on span "Заказы и сообщения" at bounding box center [104, 150] width 109 height 31
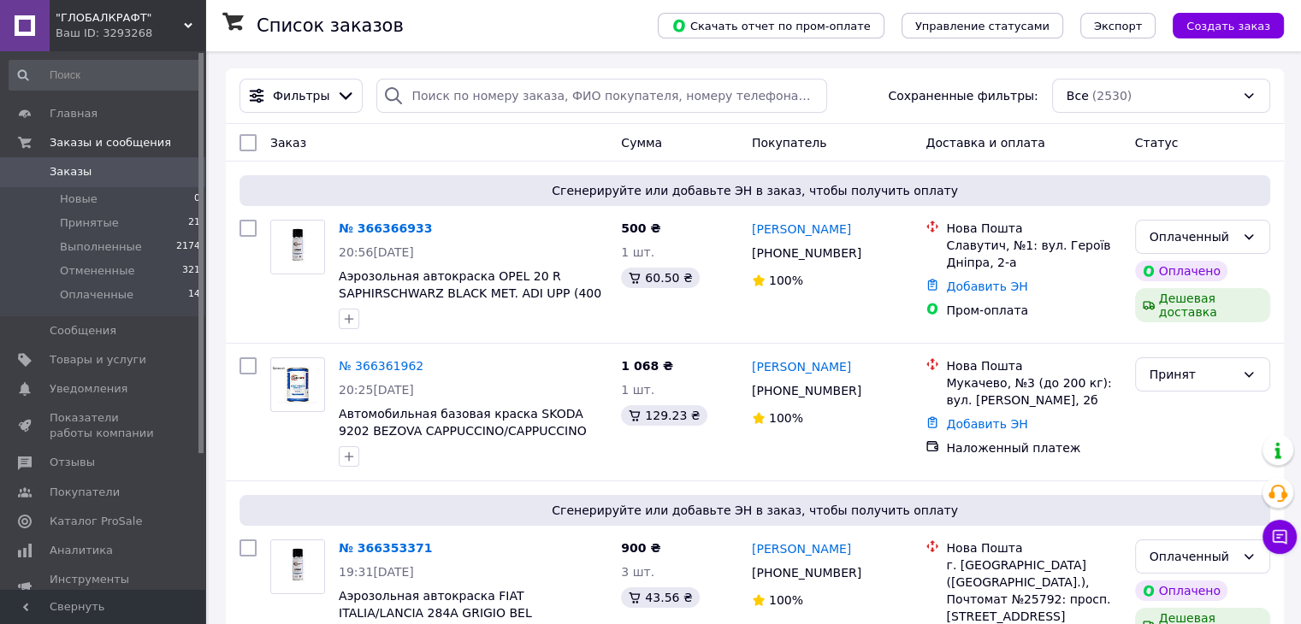
click at [113, 25] on span ""ГЛОБАЛКРАФТ"" at bounding box center [120, 17] width 128 height 15
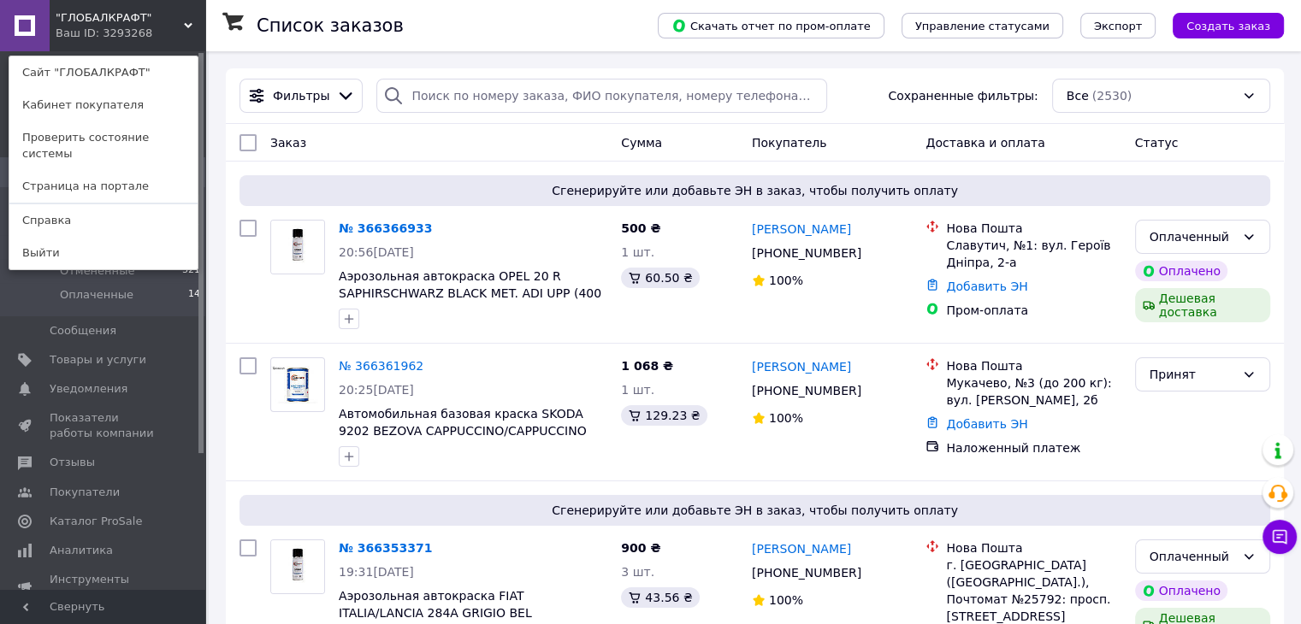
click at [391, 146] on div "Заказ" at bounding box center [438, 142] width 351 height 31
click at [88, 411] on span "Показатели работы компании" at bounding box center [104, 426] width 109 height 31
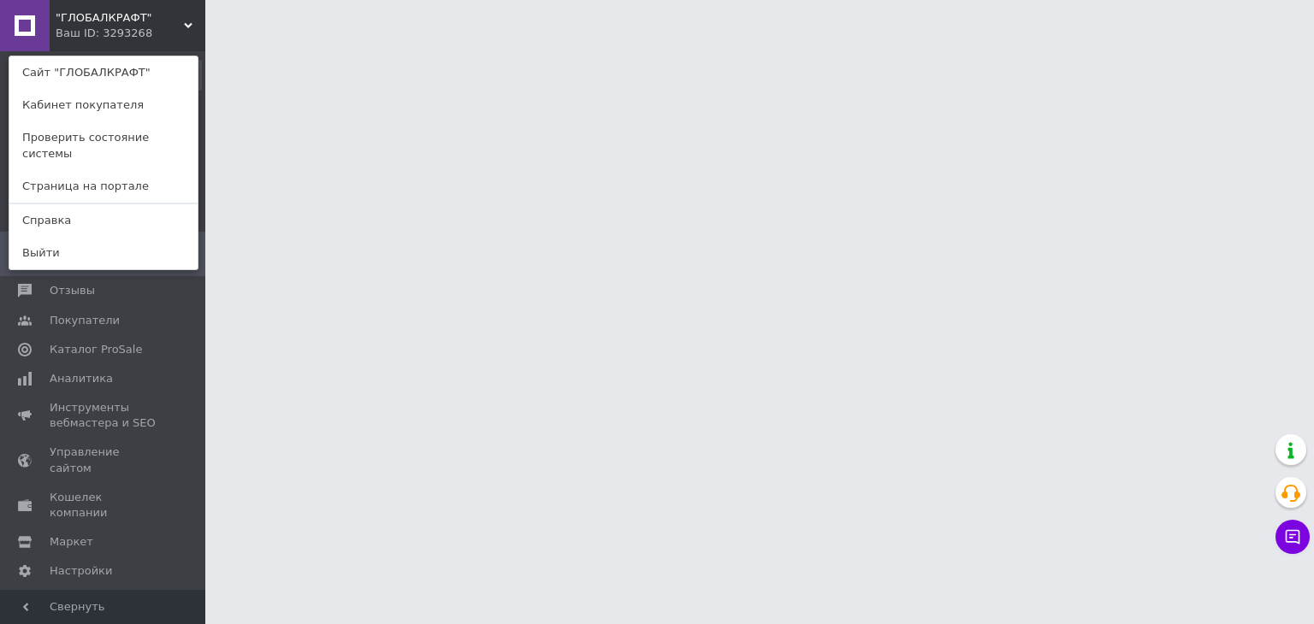
click at [186, 20] on div ""ГЛОБАЛКРАФТ" Ваш ID: 3293268 Сайт "ГЛОБАЛКРАФТ" Кабинет покупателя Проверить с…" at bounding box center [102, 25] width 205 height 51
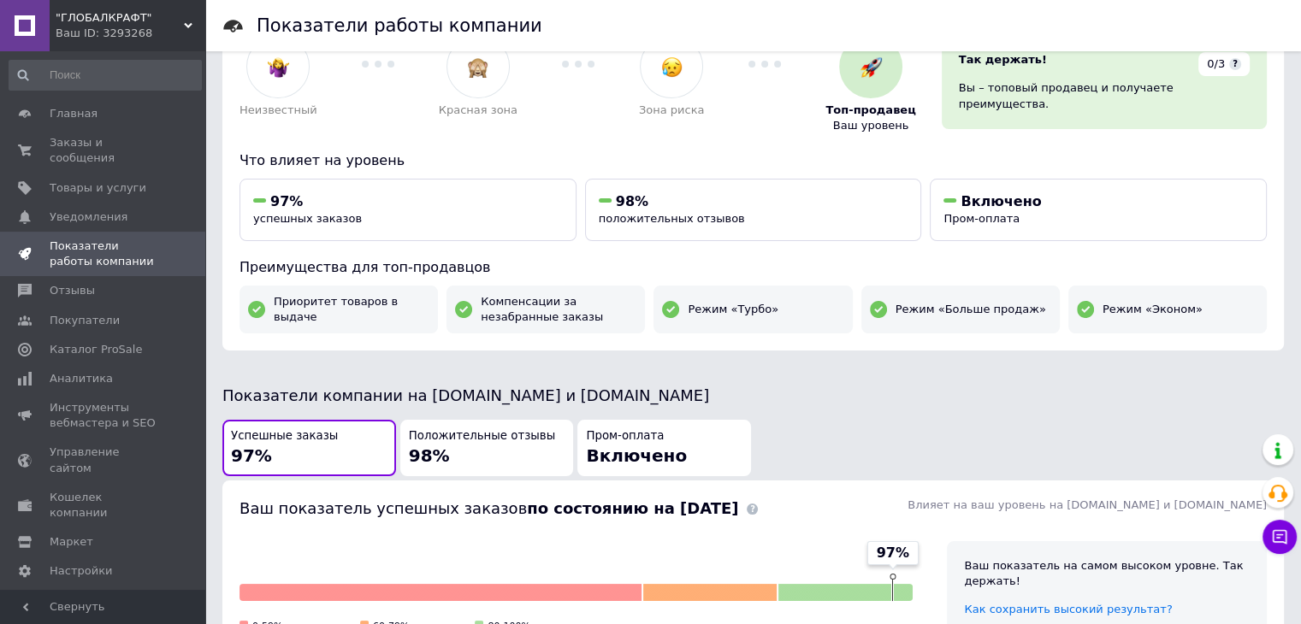
scroll to position [86, 0]
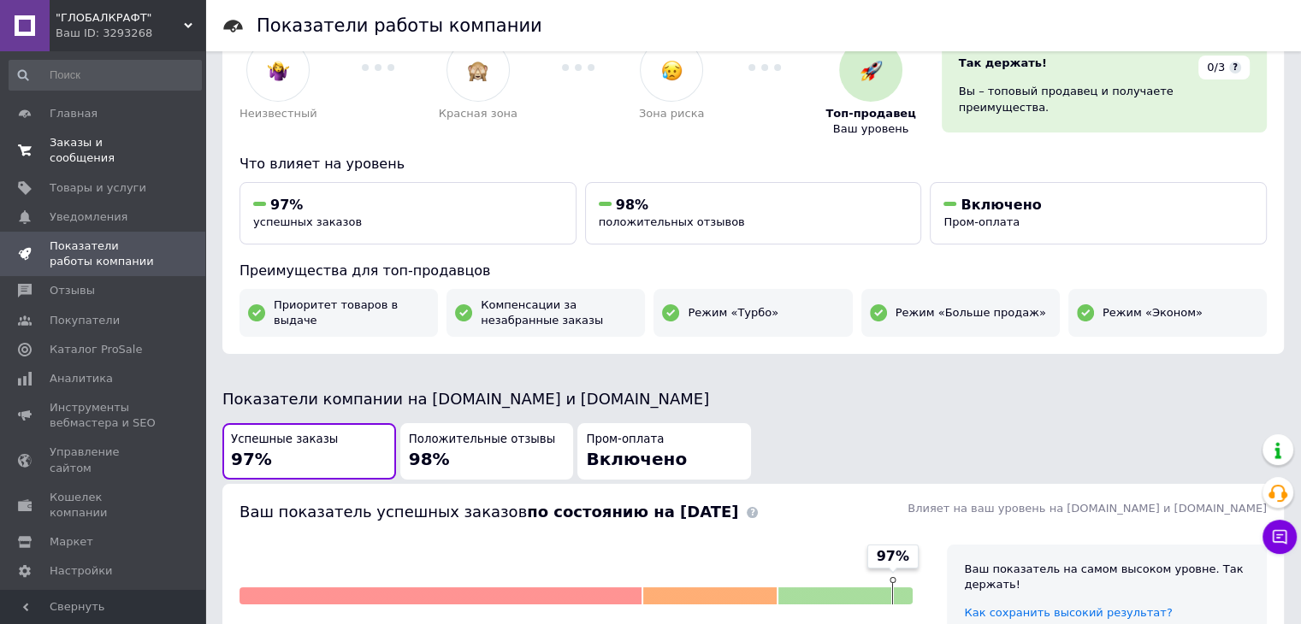
click at [103, 136] on span "Заказы и сообщения" at bounding box center [104, 150] width 109 height 31
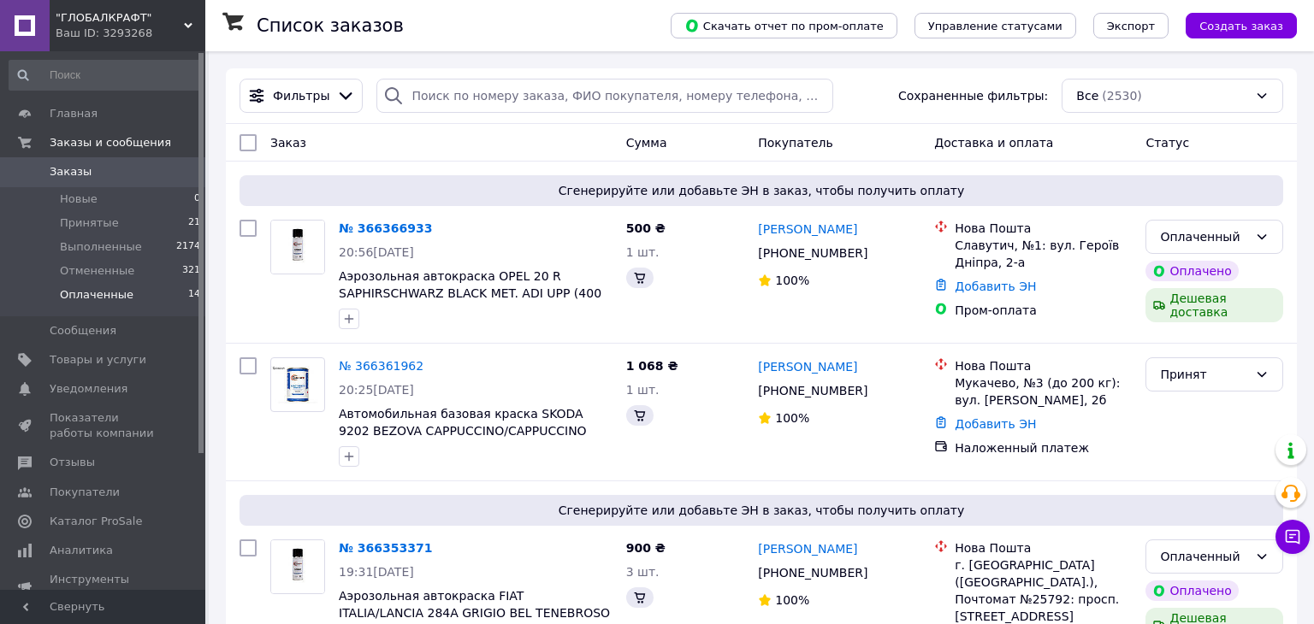
click at [111, 292] on span "Оплаченные" at bounding box center [97, 294] width 74 height 15
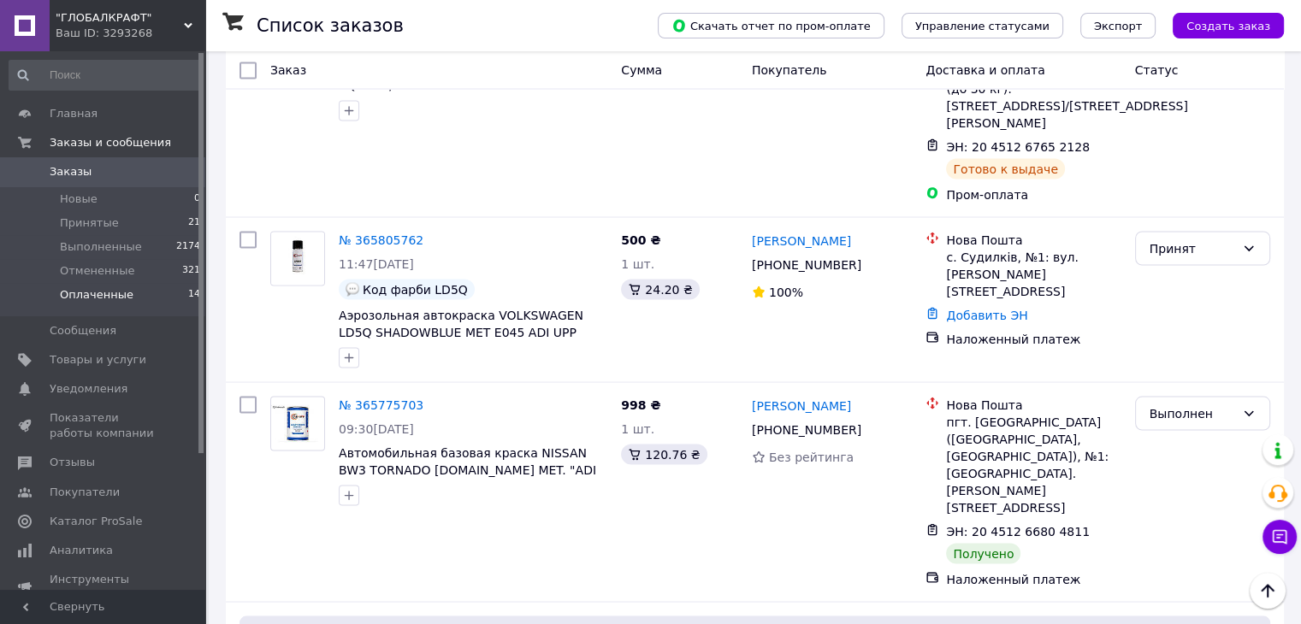
click at [122, 305] on li "Оплаченные 14" at bounding box center [105, 299] width 210 height 33
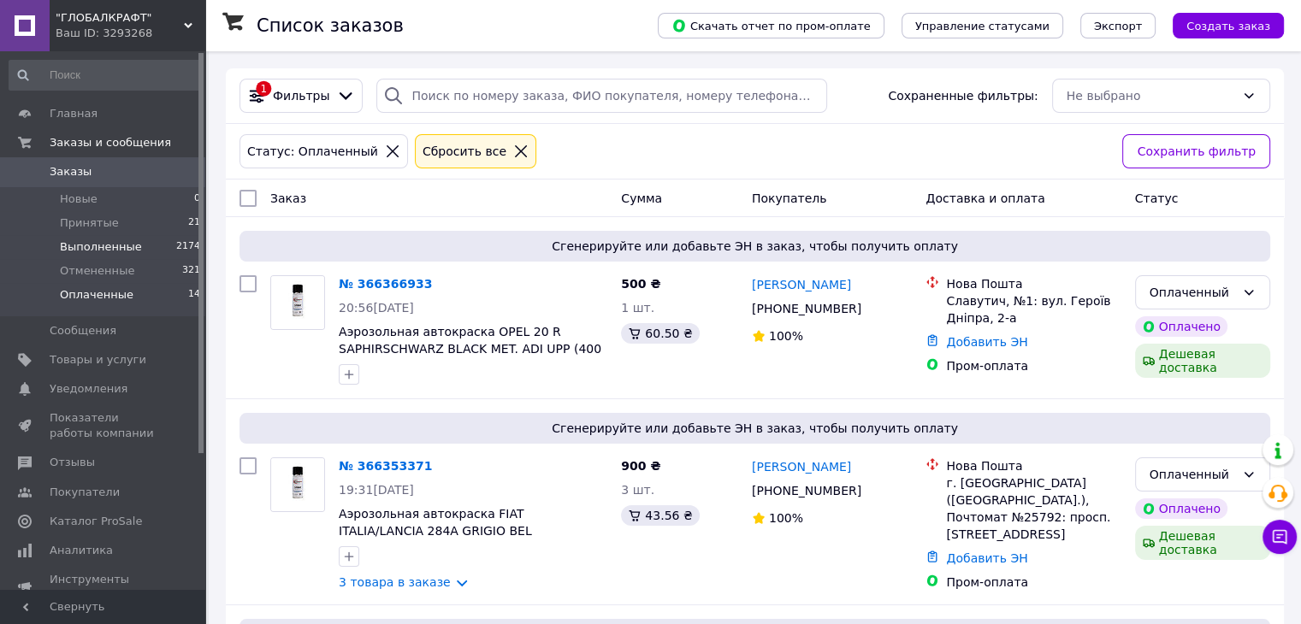
click at [115, 240] on span "Выполненные" at bounding box center [101, 247] width 82 height 15
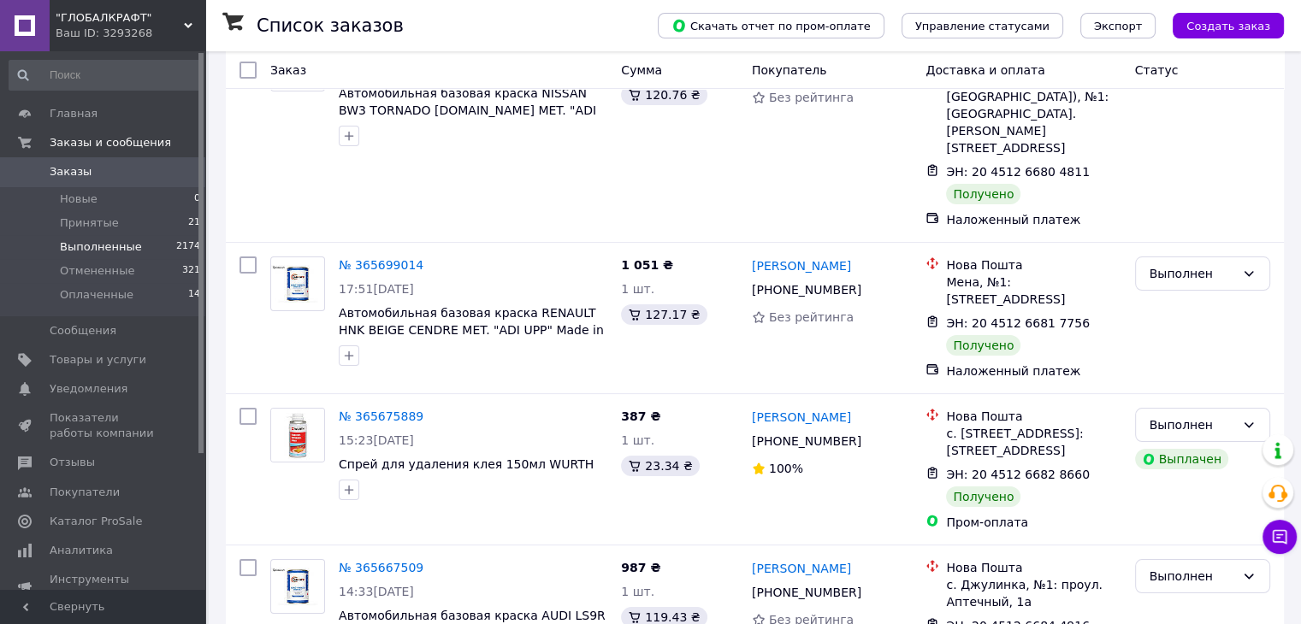
scroll to position [257, 0]
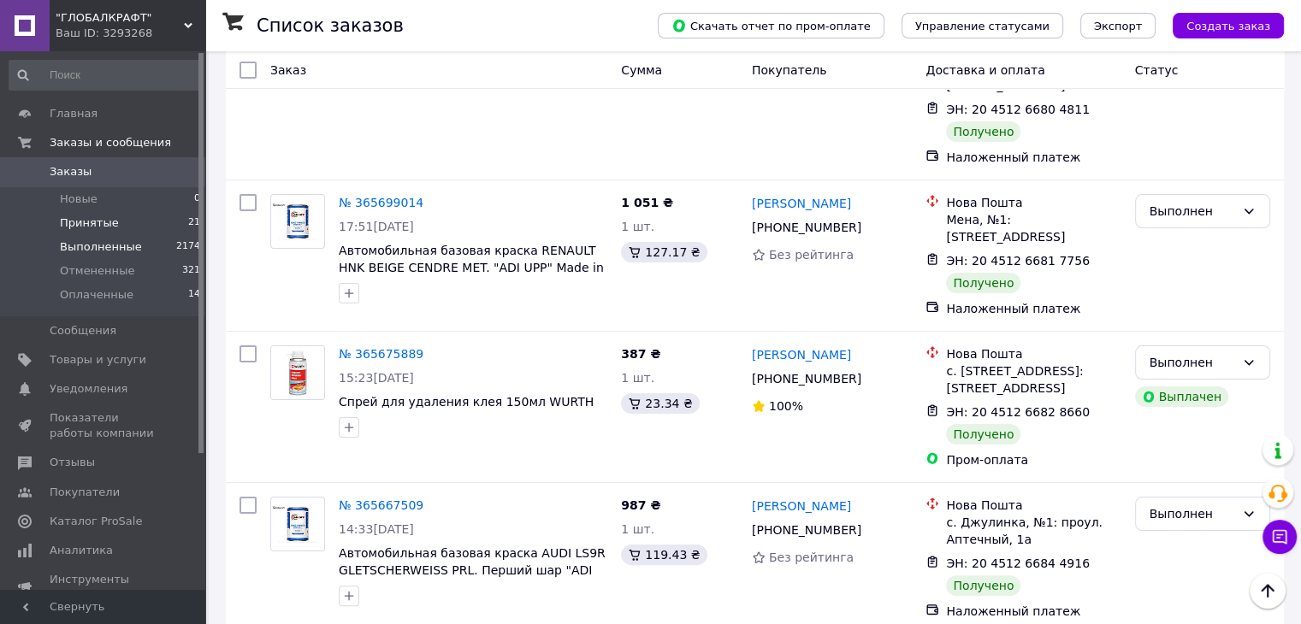
click at [93, 223] on span "Принятые" at bounding box center [89, 223] width 59 height 15
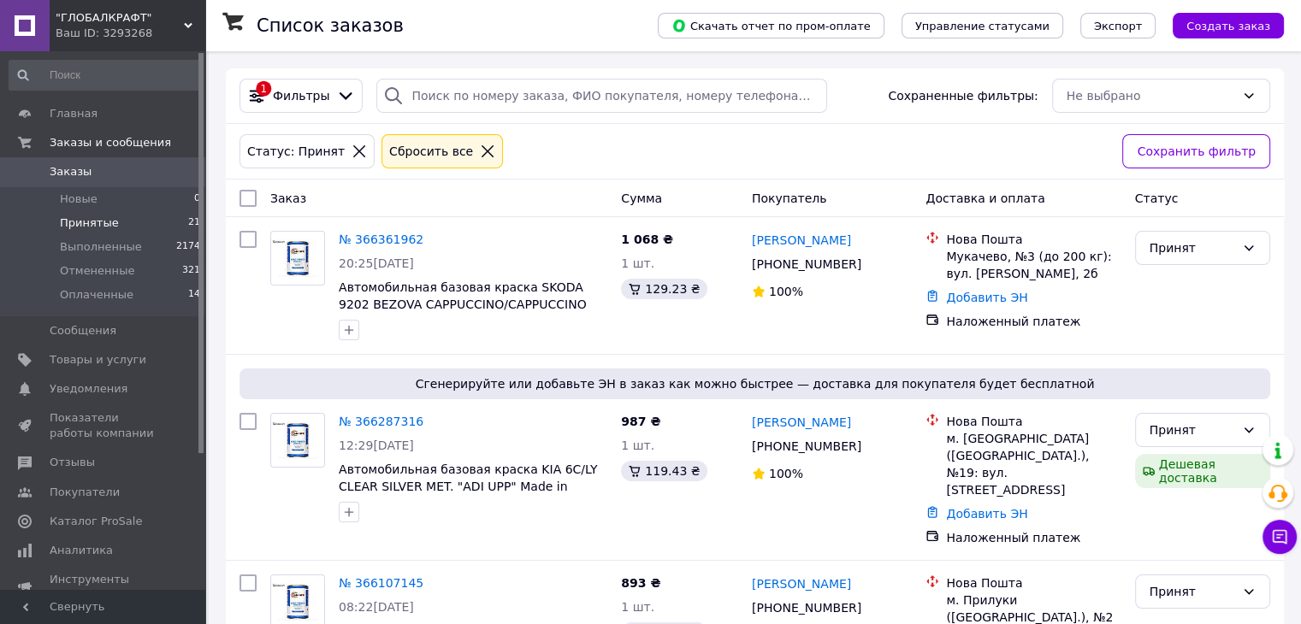
click at [99, 168] on span "Заказы" at bounding box center [104, 171] width 109 height 15
